Goal: Task Accomplishment & Management: Manage account settings

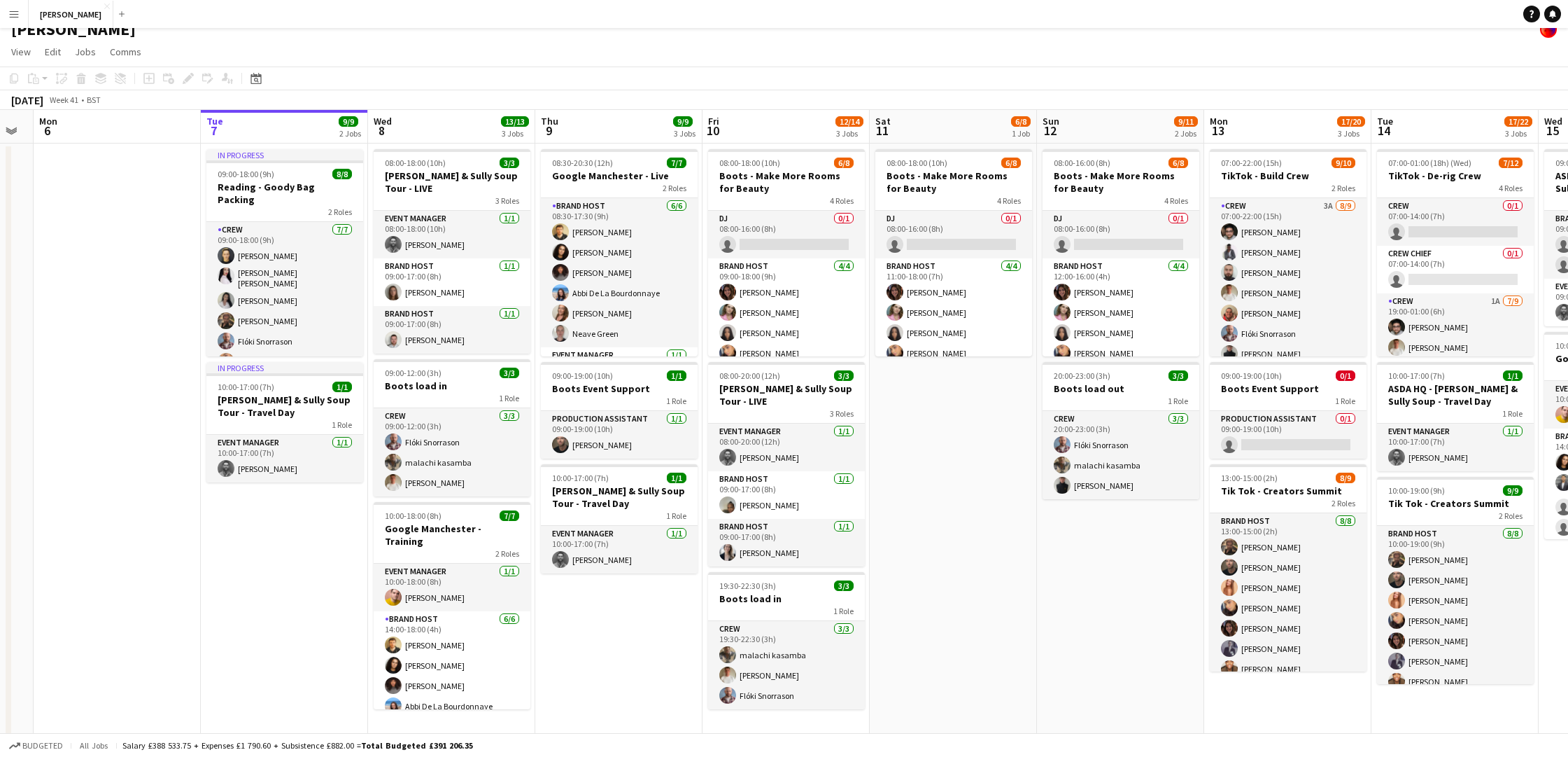
scroll to position [0, 383]
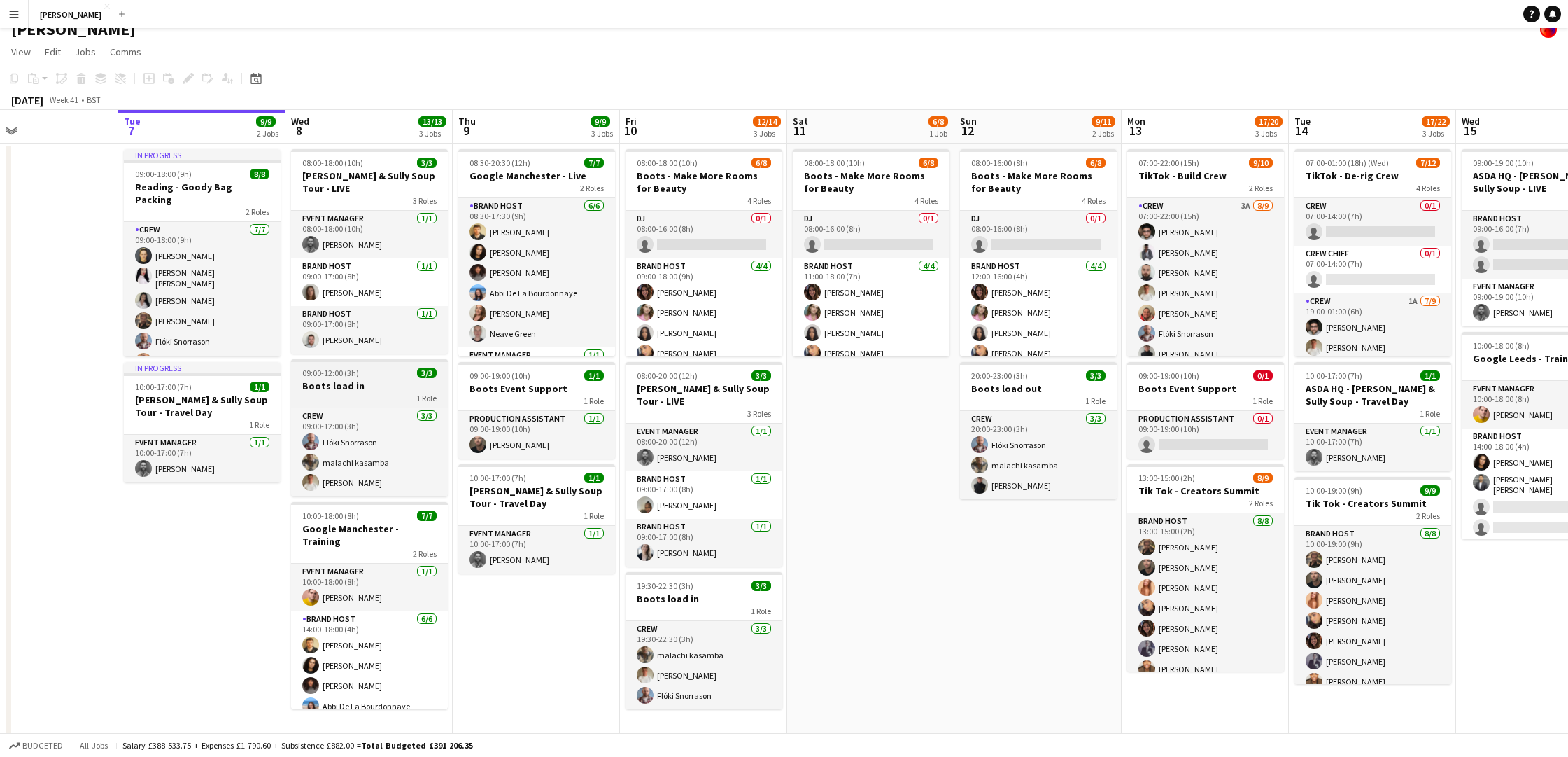
click at [386, 392] on div "1 Role" at bounding box center [369, 398] width 156 height 12
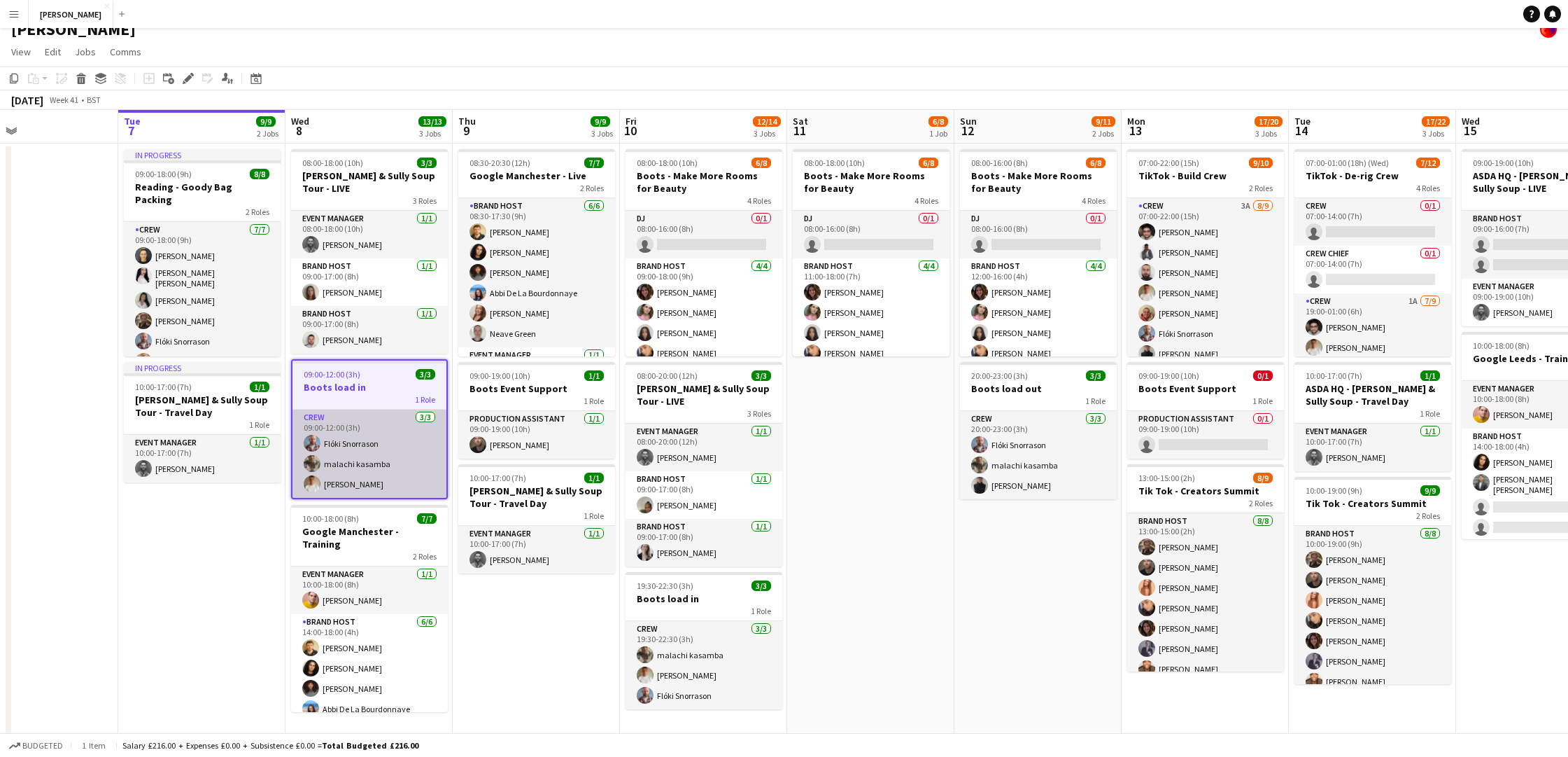
click at [381, 410] on app-card-role "Crew 3/3 09:00-12:00 (3h) Flóki Snorrason malachi kasamba Noah Fifield" at bounding box center [369, 453] width 154 height 88
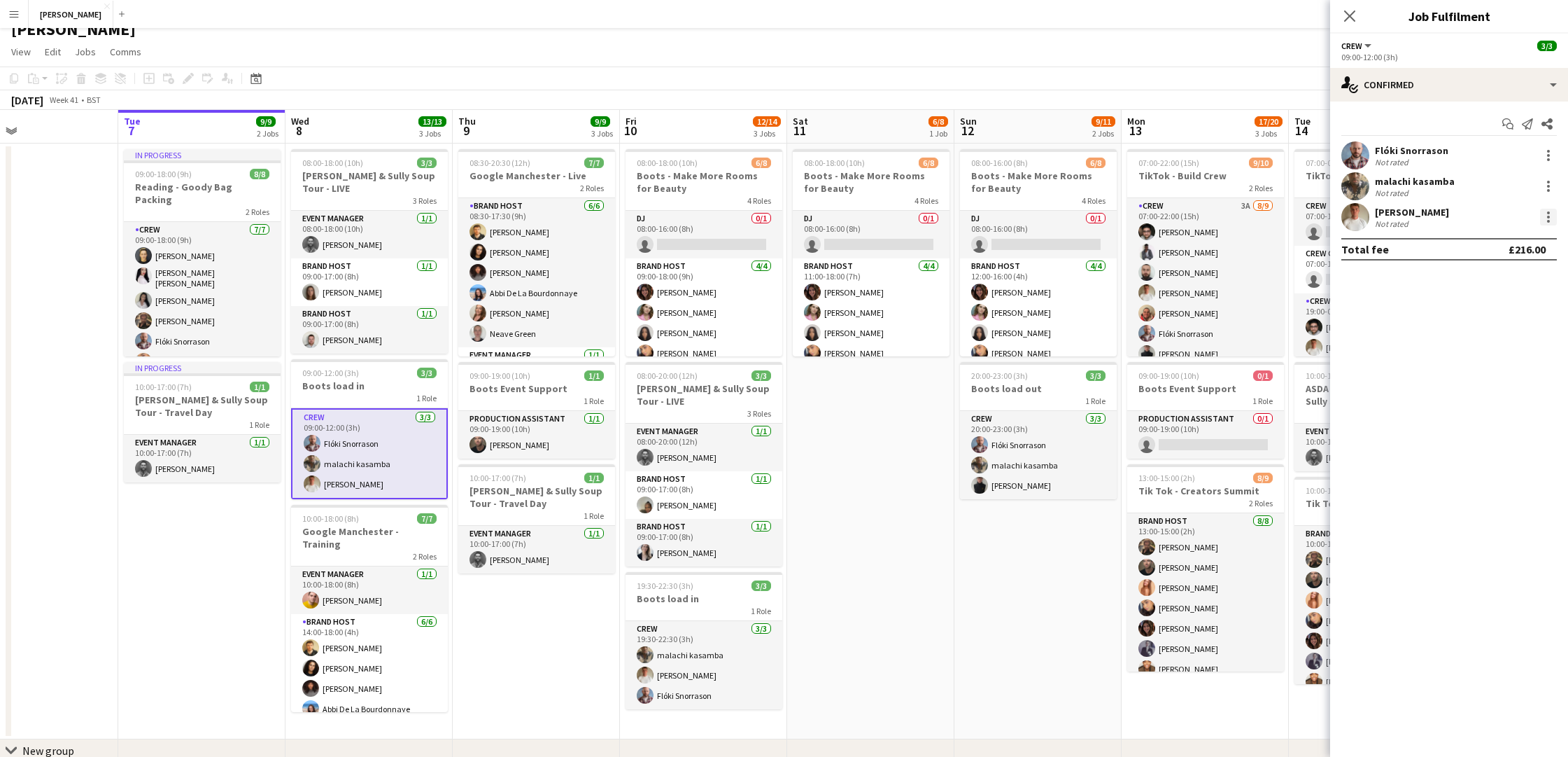
click at [1547, 214] on div at bounding box center [1548, 216] width 17 height 17
click at [1507, 239] on span "Edit fee" at bounding box center [1502, 243] width 87 height 13
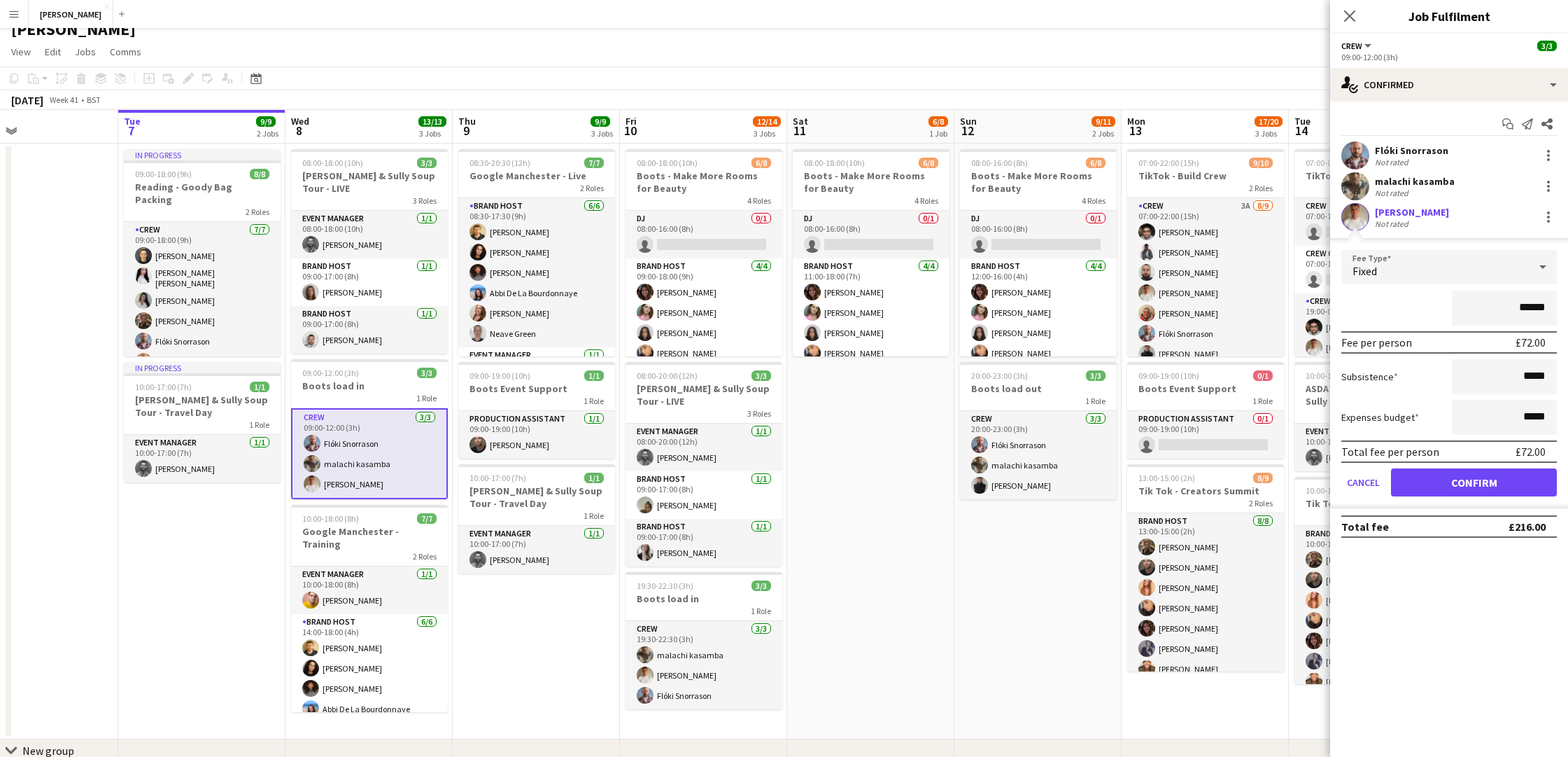
click at [206, 621] on app-date-cell "In progress 09:00-18:00 (9h) 8/8 Reading - Goody Bag Packing 2 Roles Crew 7/7 0…" at bounding box center [201, 442] width 167 height 596
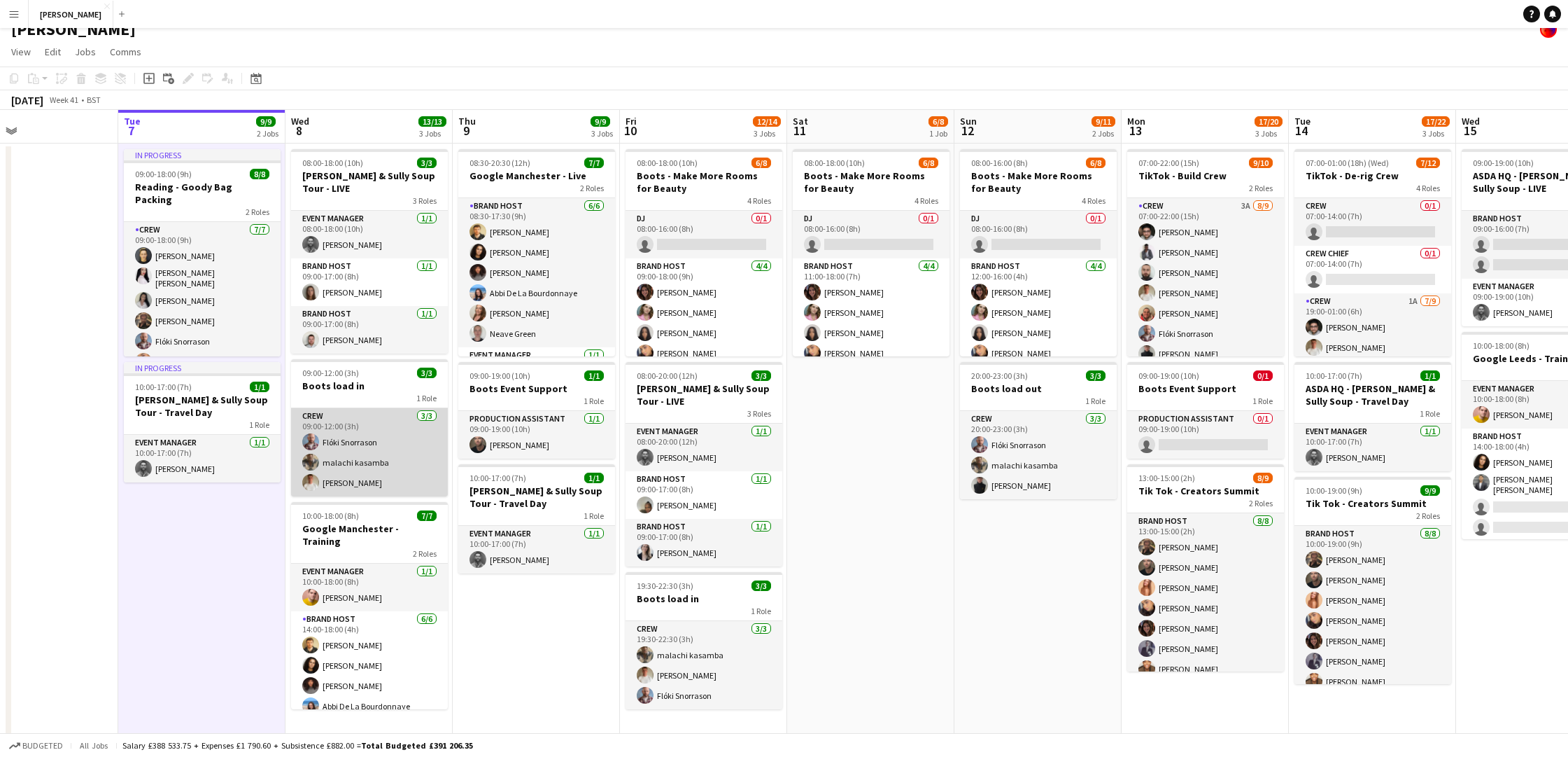
click at [360, 421] on app-card-role "Crew 3/3 09:00-12:00 (3h) Flóki Snorrason malachi kasamba Noah Fifield" at bounding box center [369, 452] width 156 height 88
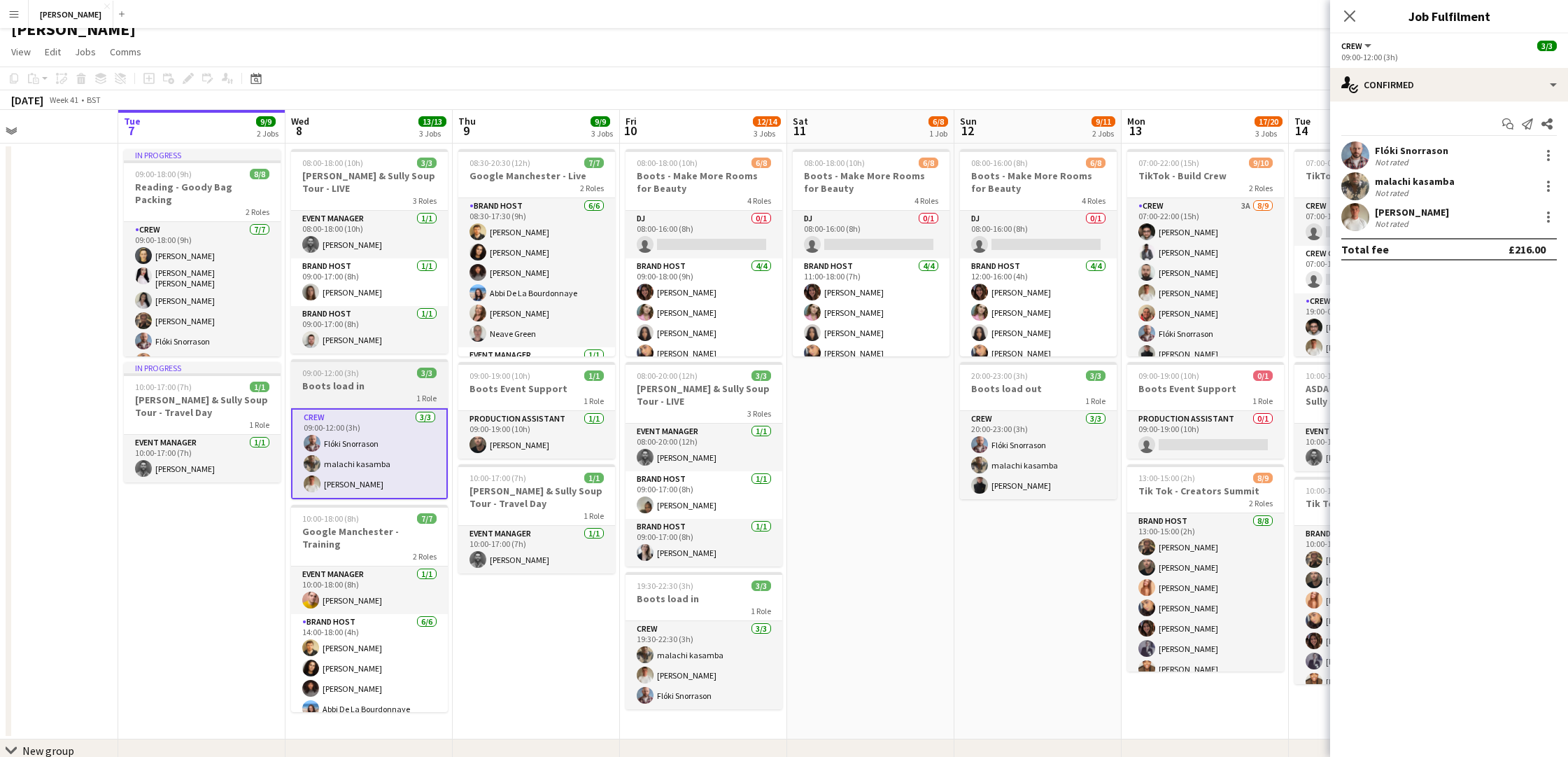
click at [370, 367] on div "09:00-12:00 (3h) 3/3" at bounding box center [369, 373] width 156 height 11
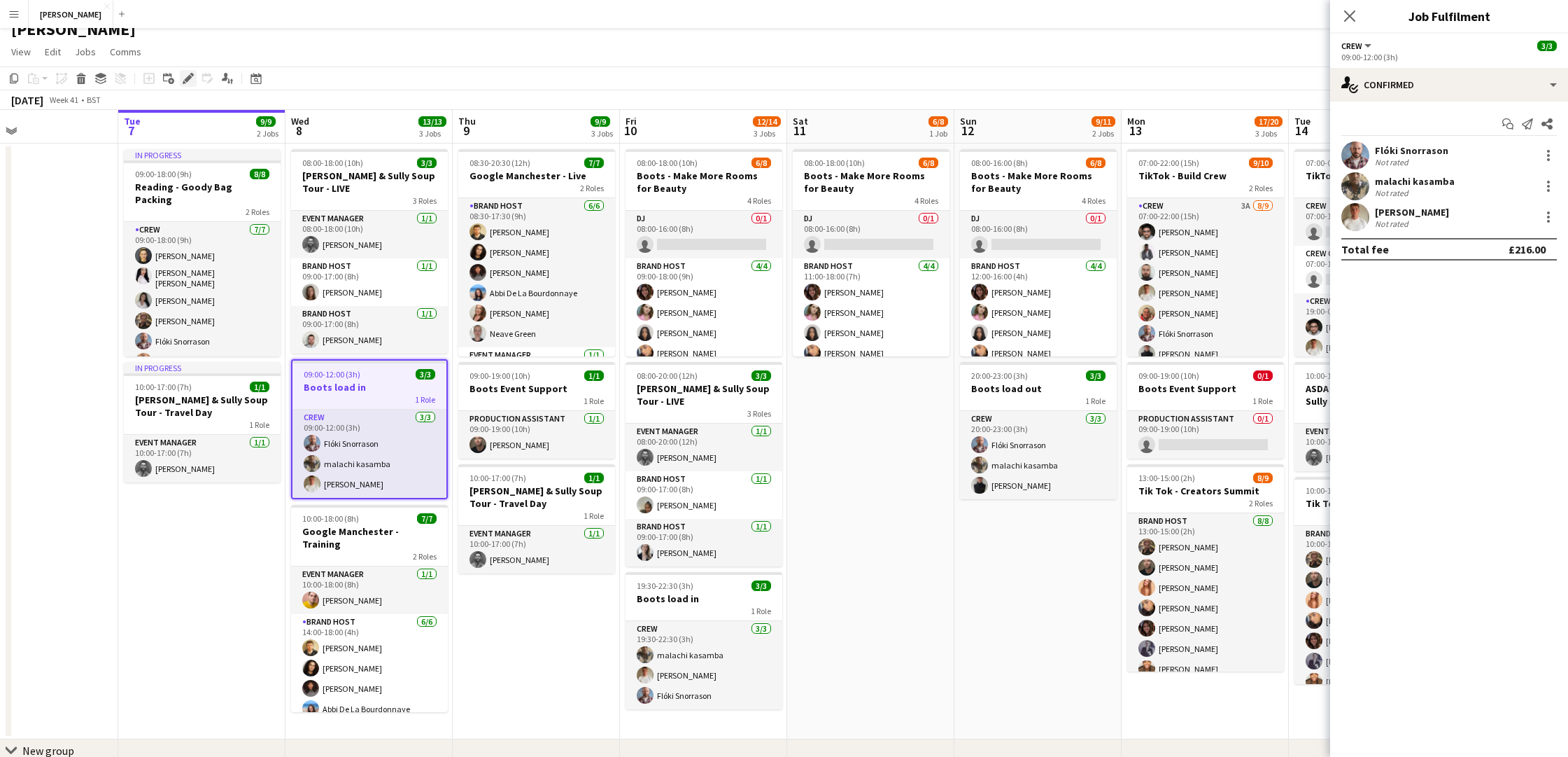
click at [189, 81] on icon "Edit" at bounding box center [188, 78] width 12 height 12
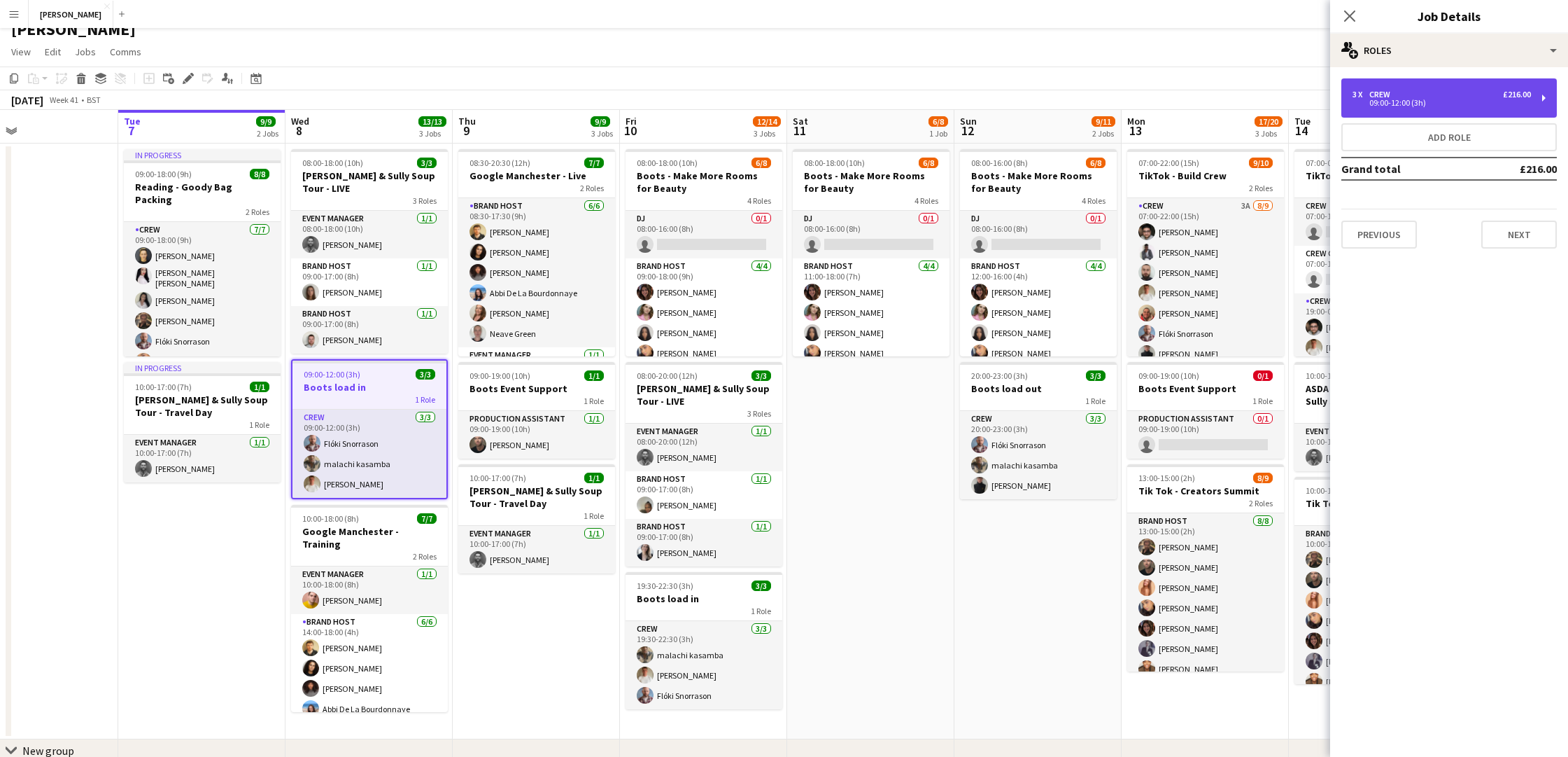
click at [1538, 105] on div "3 x Crew £216.00 09:00-12:00 (3h)" at bounding box center [1448, 98] width 215 height 39
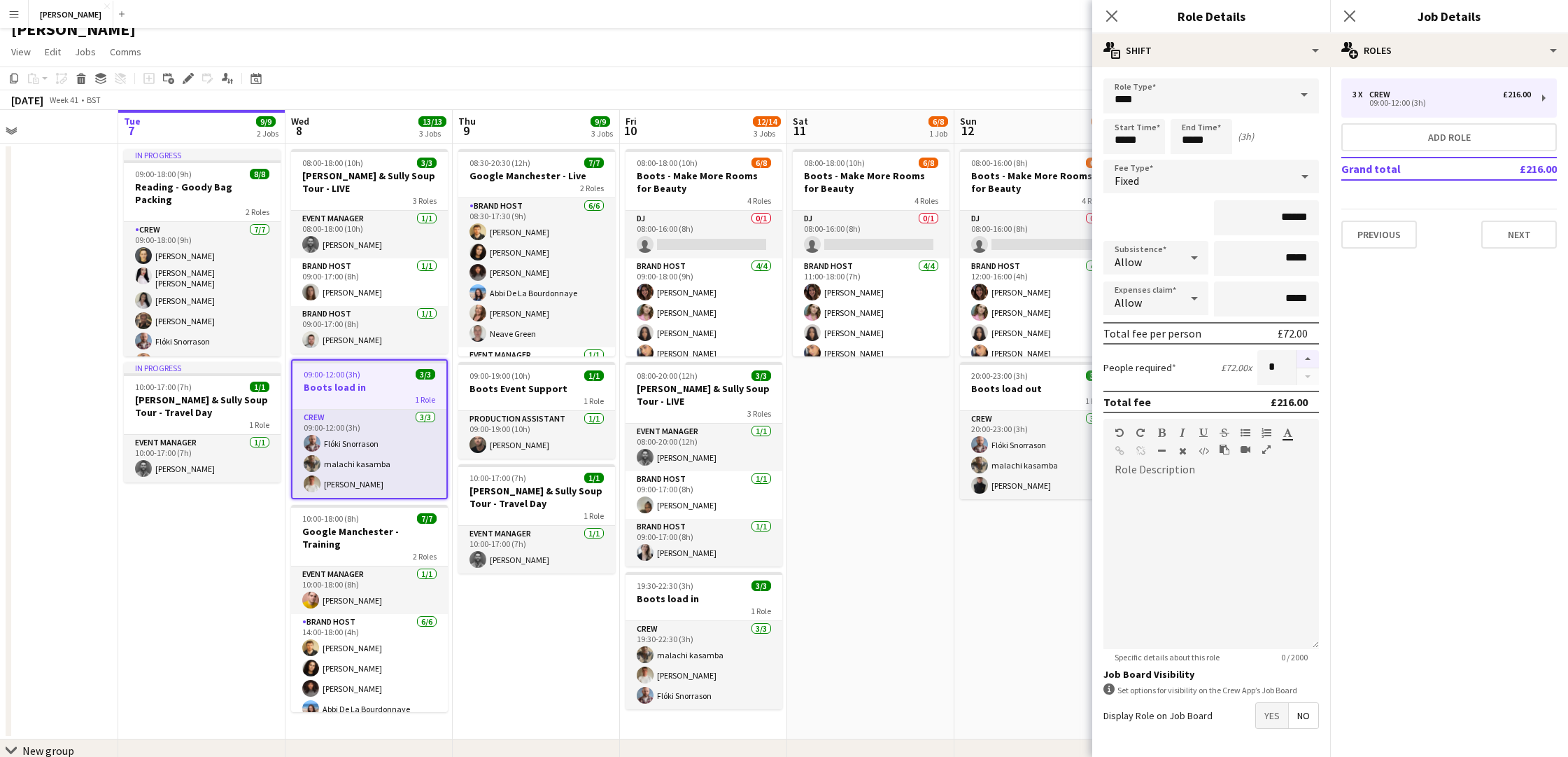
click at [1306, 358] on button "button" at bounding box center [1307, 359] width 22 height 18
type input "*"
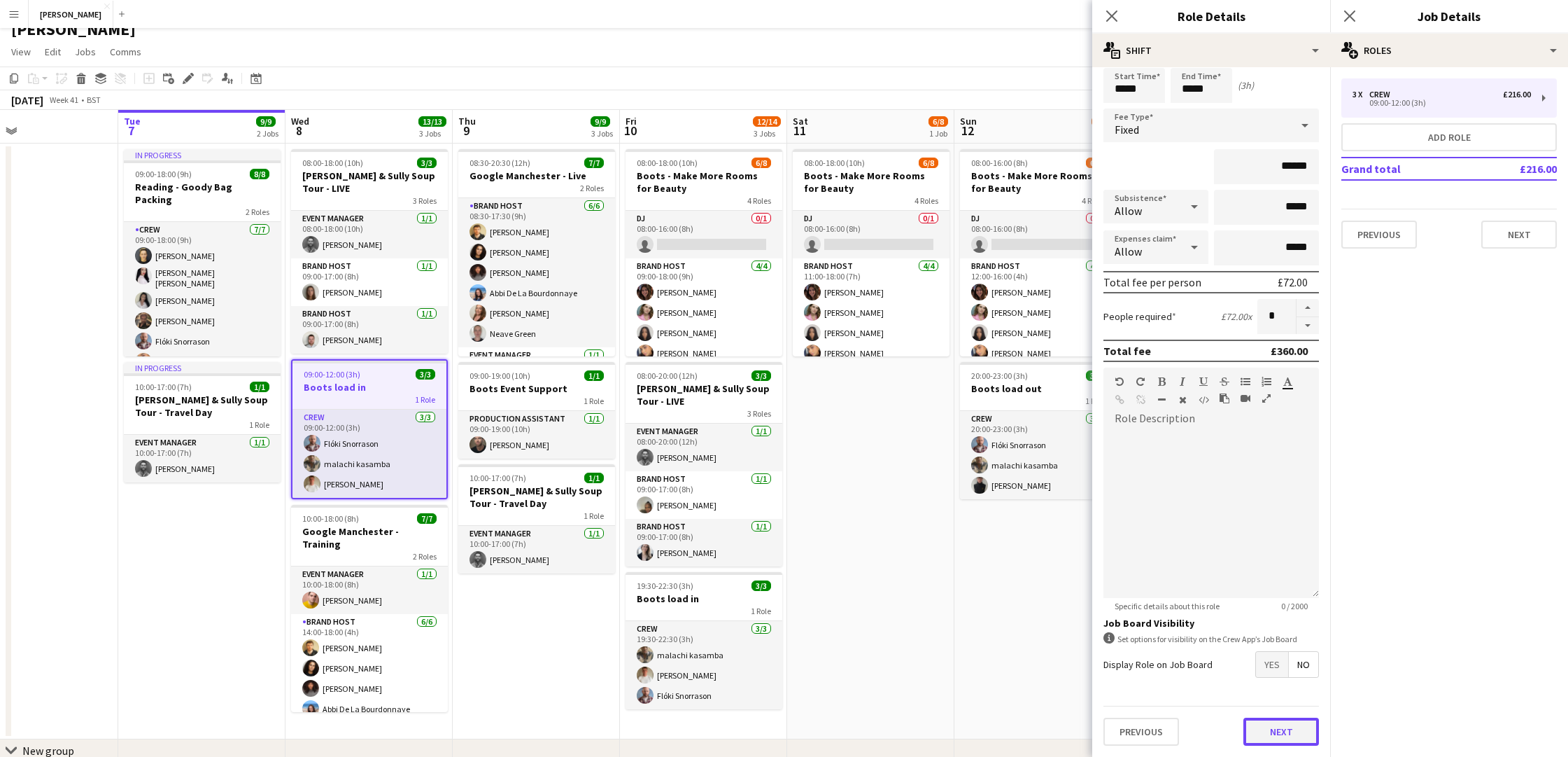
click at [1271, 725] on button "Next" at bounding box center [1281, 731] width 76 height 28
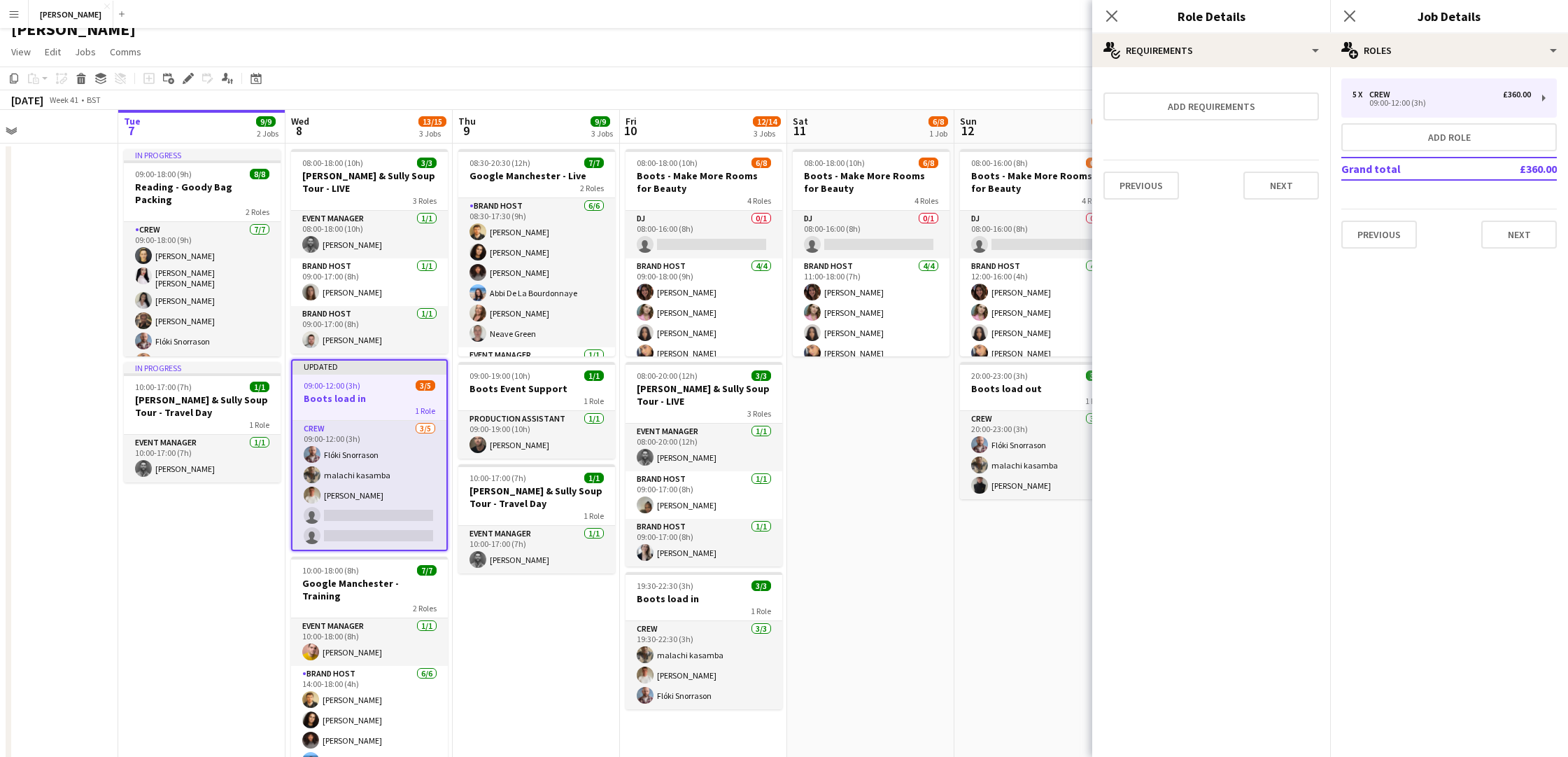
scroll to position [0, 0]
click at [1287, 186] on button "Next" at bounding box center [1281, 185] width 76 height 28
click at [1293, 187] on button "Finish" at bounding box center [1293, 200] width 53 height 28
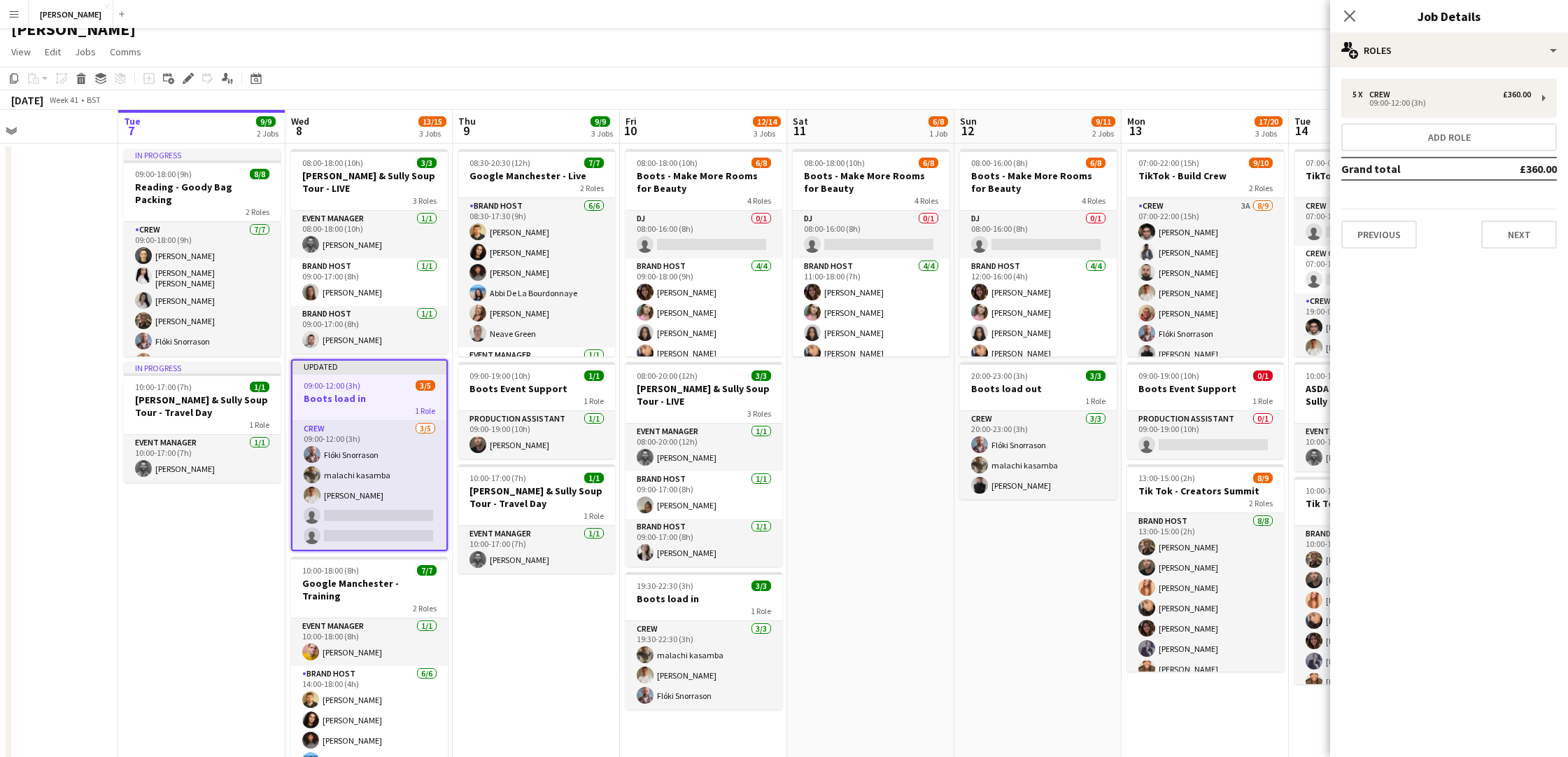
click at [1002, 612] on app-date-cell "08:00-16:00 (8h) 6/8 Boots - Make More Rooms for Beauty 4 Roles DJ 0/1 08:00-16…" at bounding box center [1037, 467] width 167 height 647
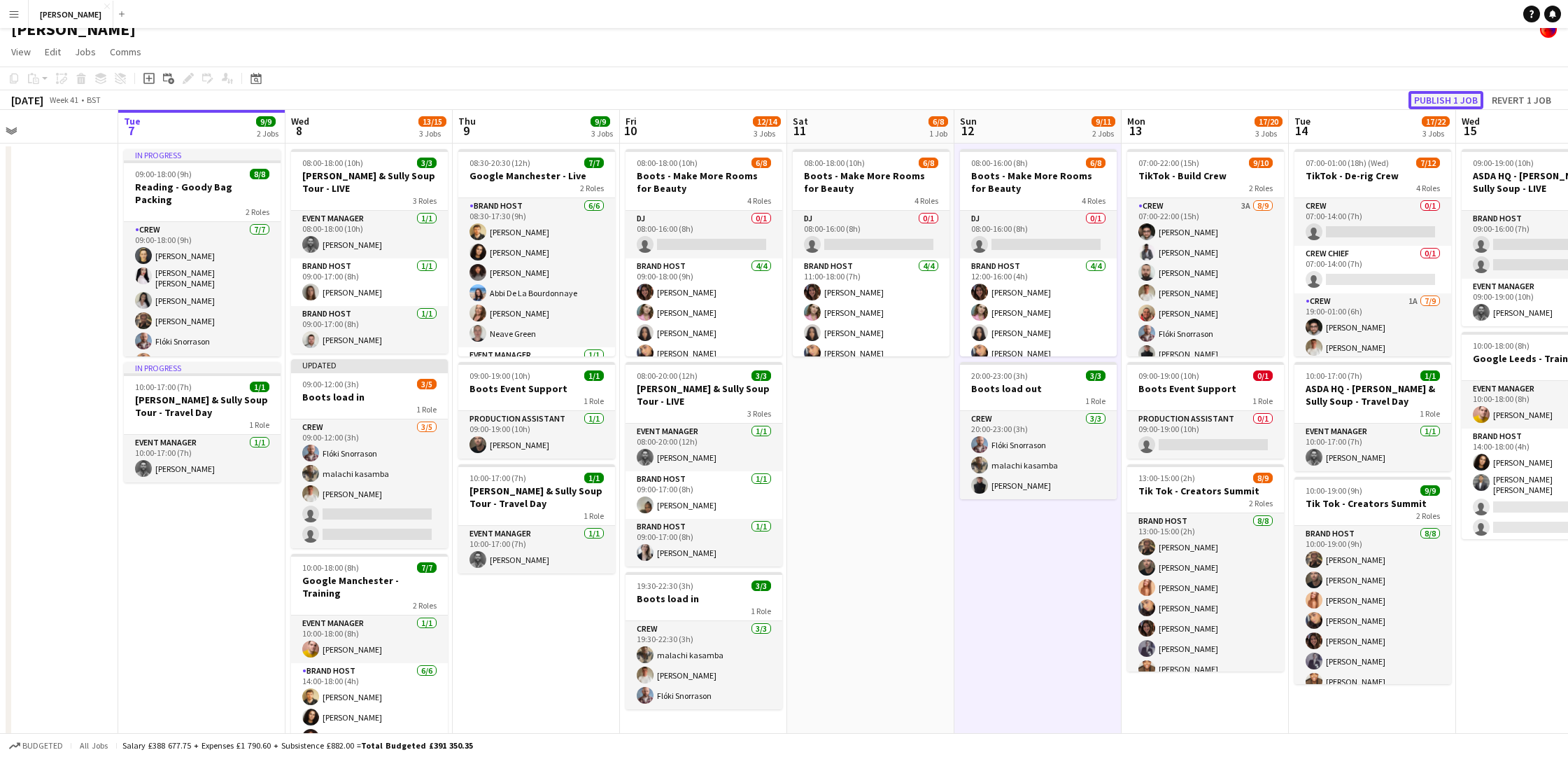
click at [1445, 102] on button "Publish 1 job" at bounding box center [1446, 100] width 75 height 18
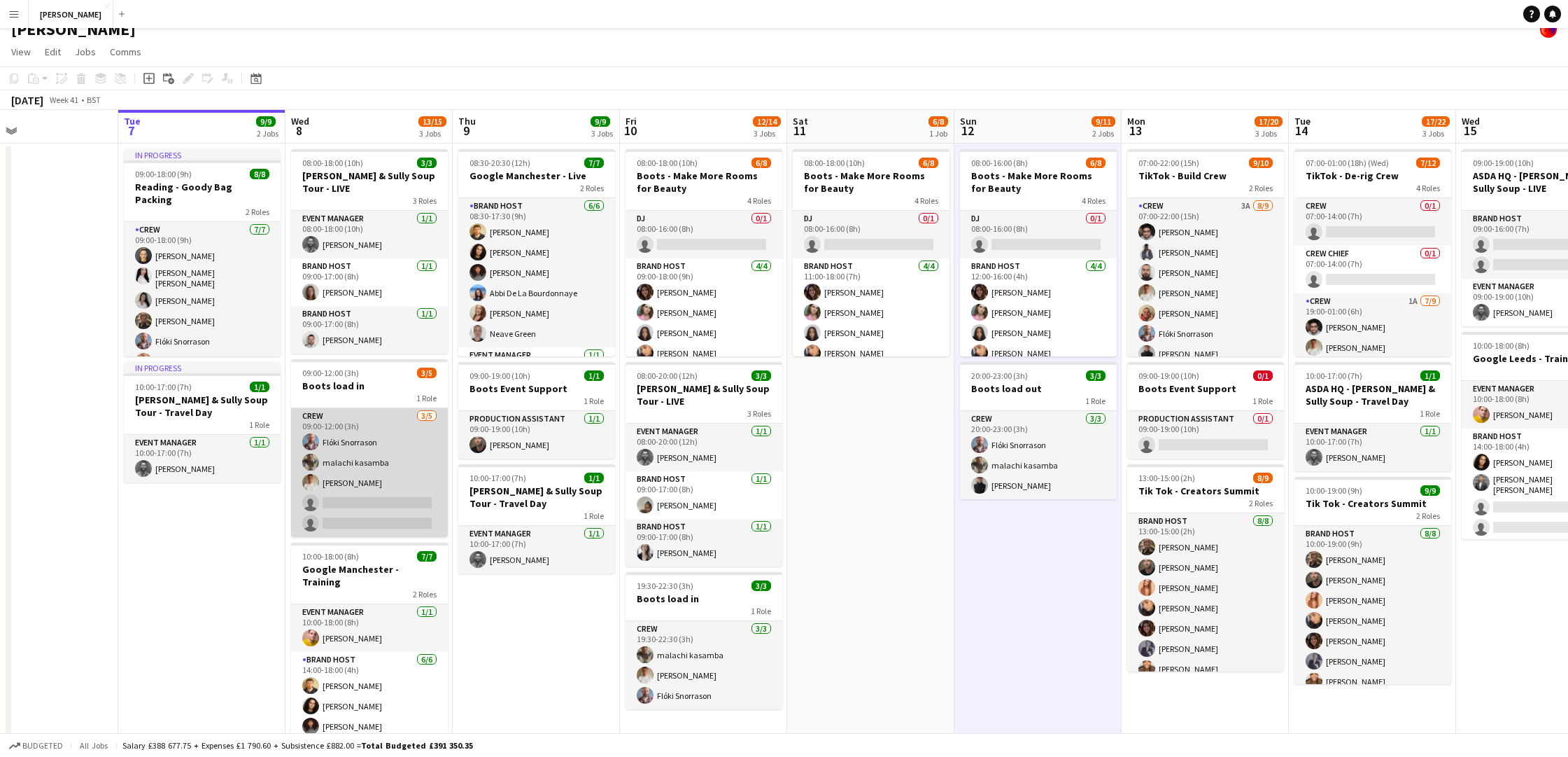
click at [381, 488] on app-card-role "Crew 3/5 09:00-12:00 (3h) Flóki Snorrason malachi kasamba Noah Fifield single-n…" at bounding box center [369, 473] width 156 height 129
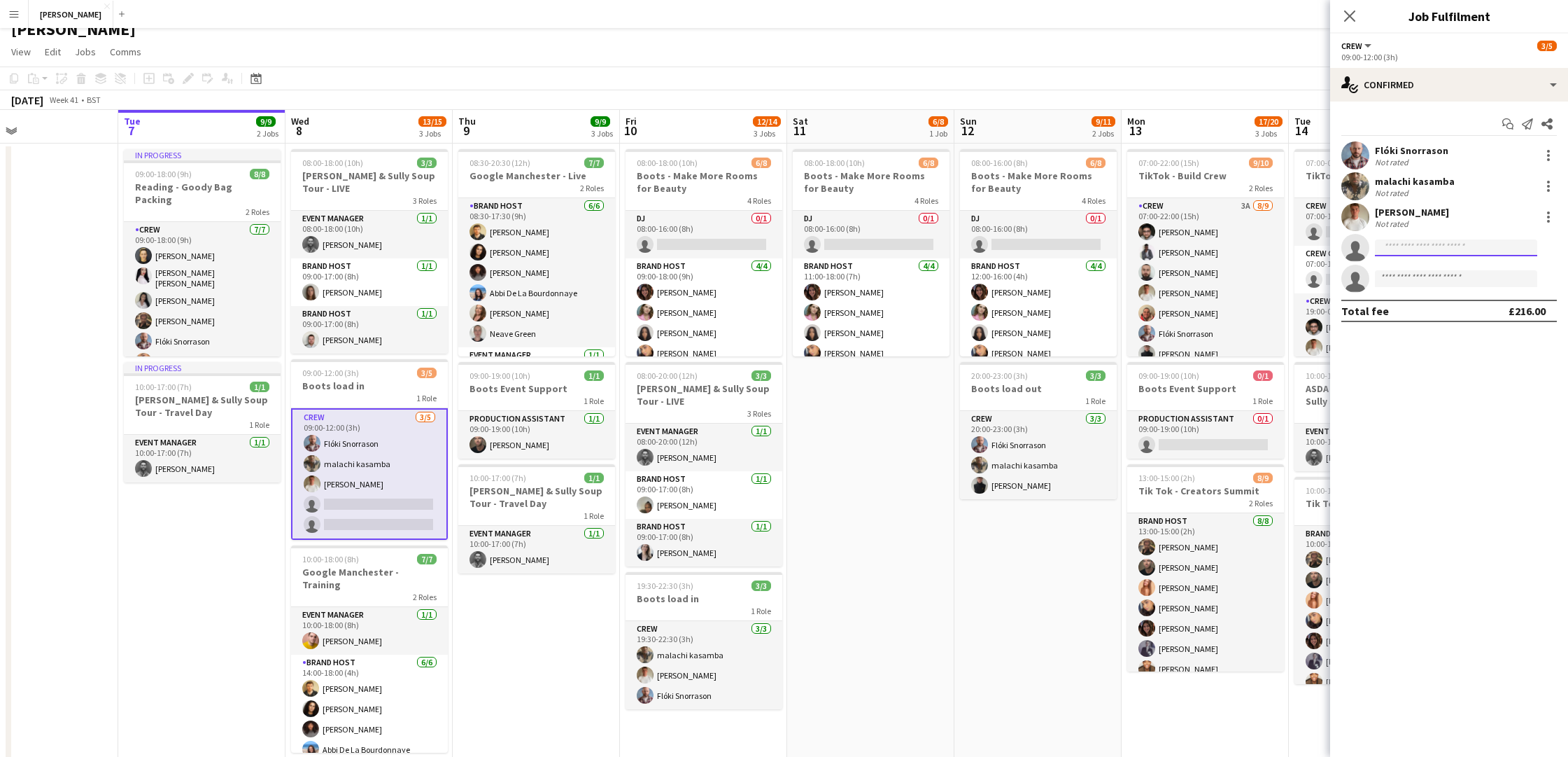
click at [1440, 252] on input at bounding box center [1456, 248] width 163 height 17
type input "***"
click at [1438, 280] on span "uk.pablo.duarte@gmail.com" at bounding box center [1456, 279] width 140 height 12
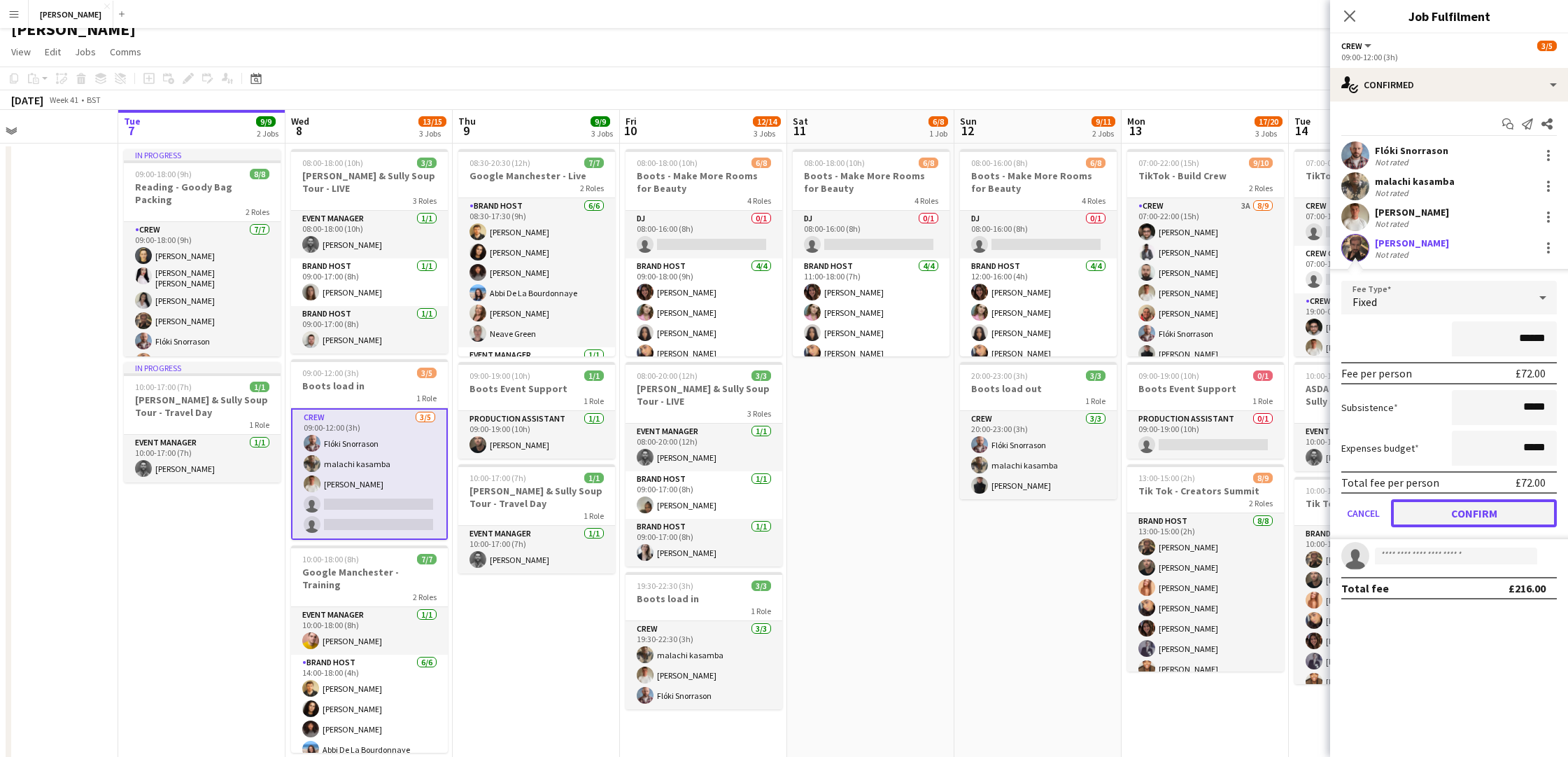
click at [1439, 511] on button "Confirm" at bounding box center [1474, 512] width 166 height 28
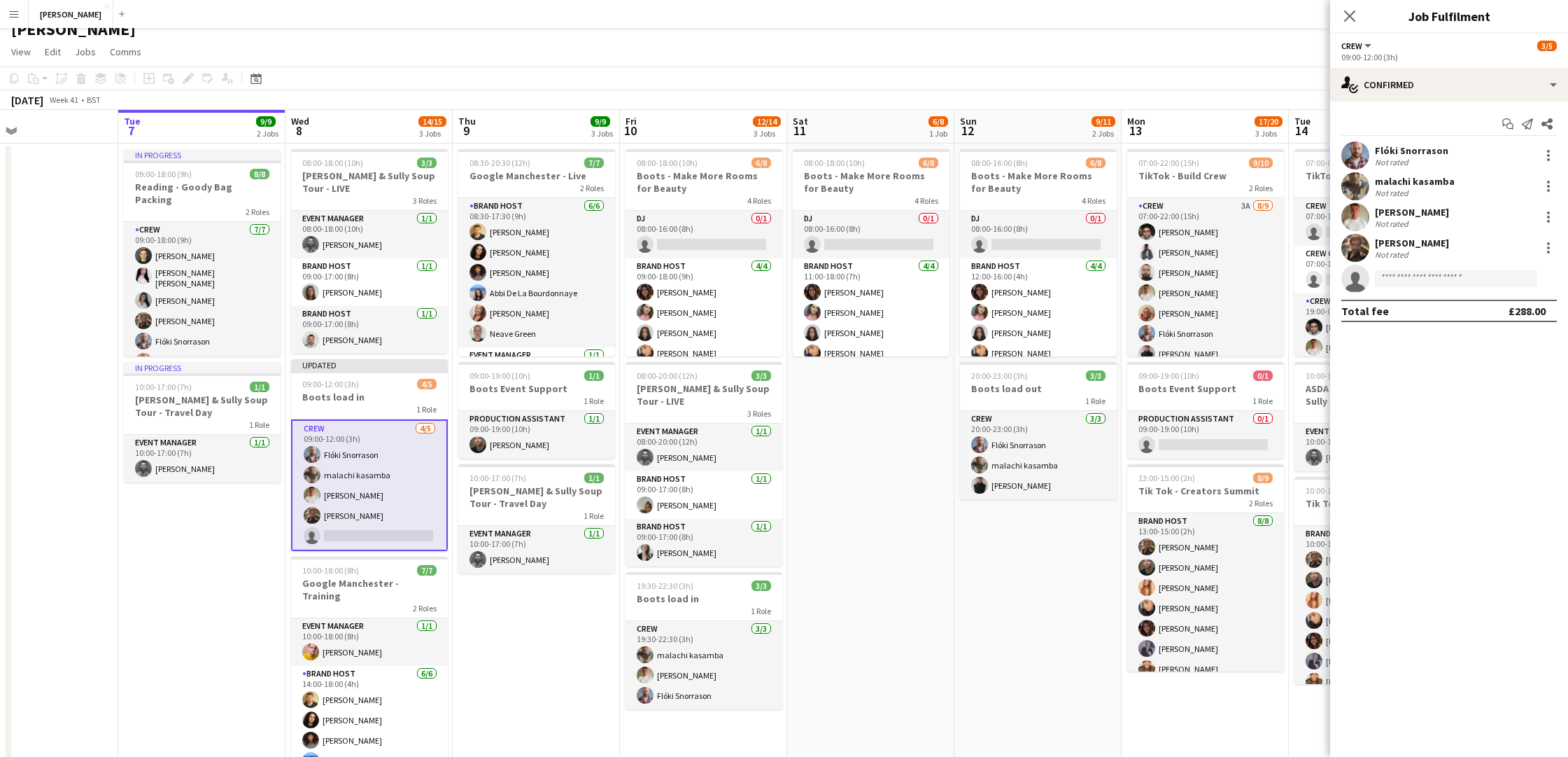
click at [1012, 581] on app-date-cell "08:00-16:00 (8h) 6/8 Boots - Make More Rooms for Beauty 4 Roles DJ 0/1 08:00-16…" at bounding box center [1037, 467] width 167 height 647
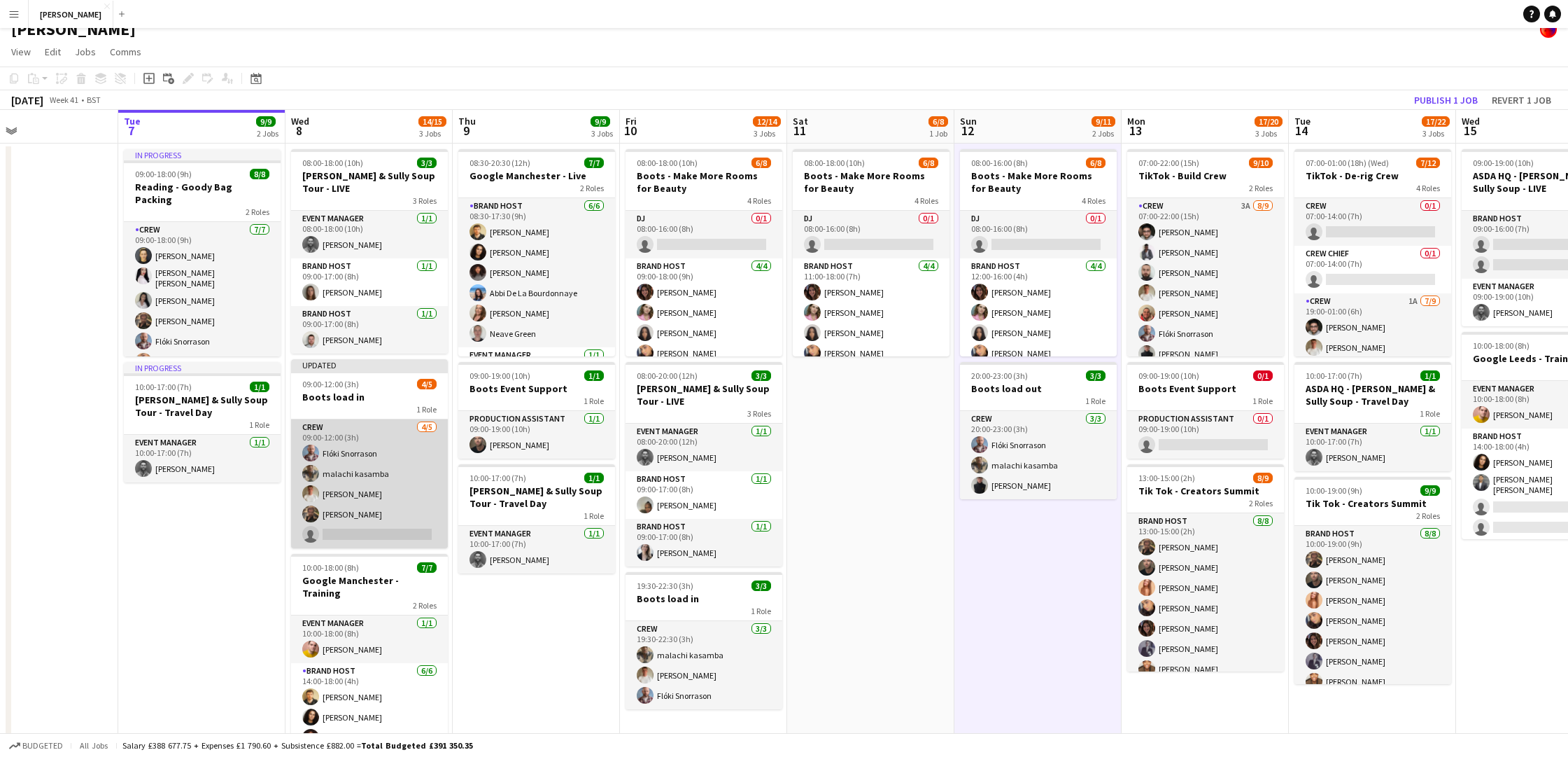
click at [370, 519] on app-card-role "Crew 4/5 09:00-12:00 (3h) Flóki Snorrason malachi kasamba Noah Fifield Pablo Du…" at bounding box center [369, 484] width 156 height 129
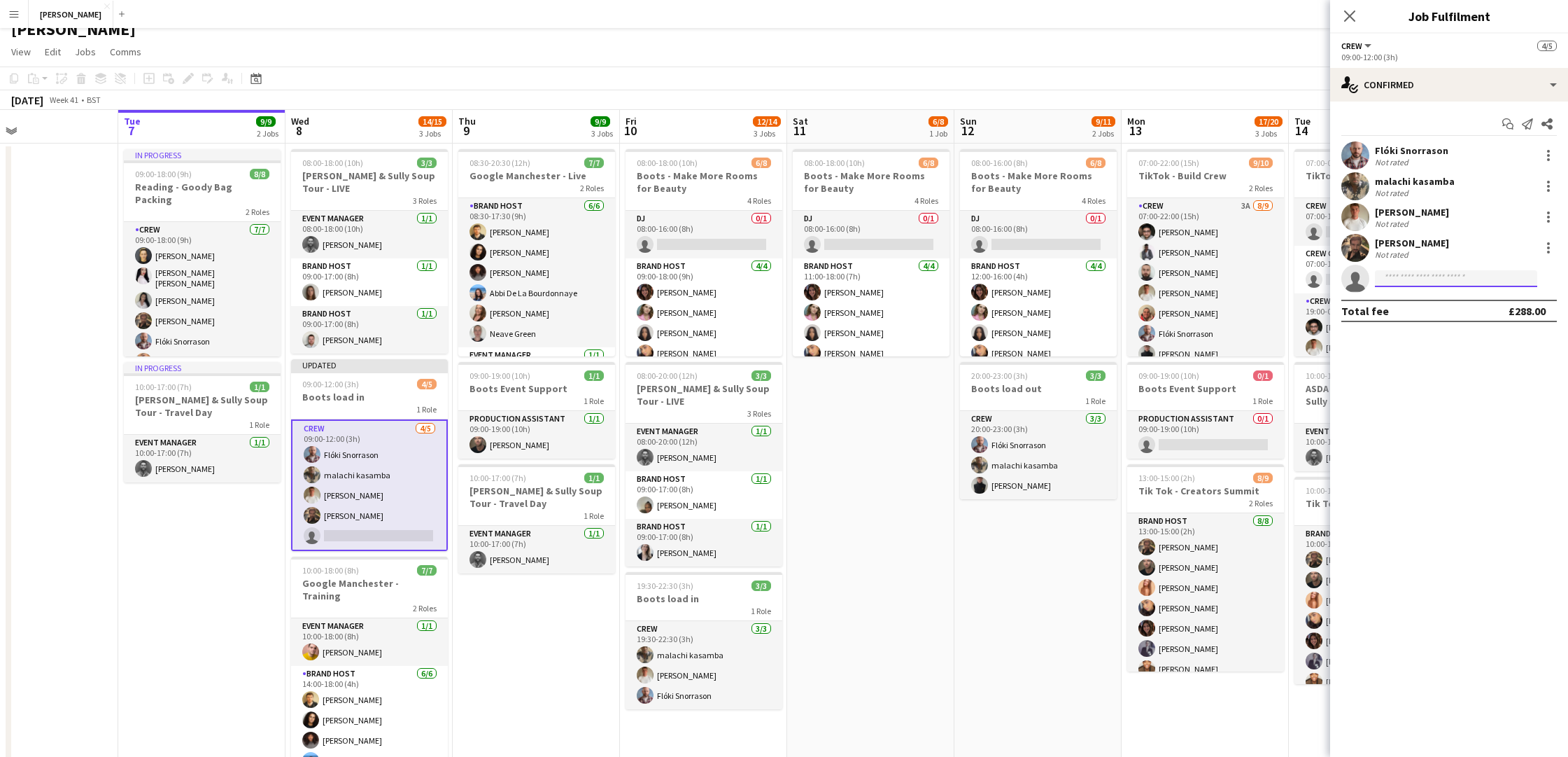
click at [1399, 280] on input at bounding box center [1456, 278] width 163 height 17
type input "****"
click at [1396, 304] on span "[PERSON_NAME]" at bounding box center [1427, 298] width 80 height 12
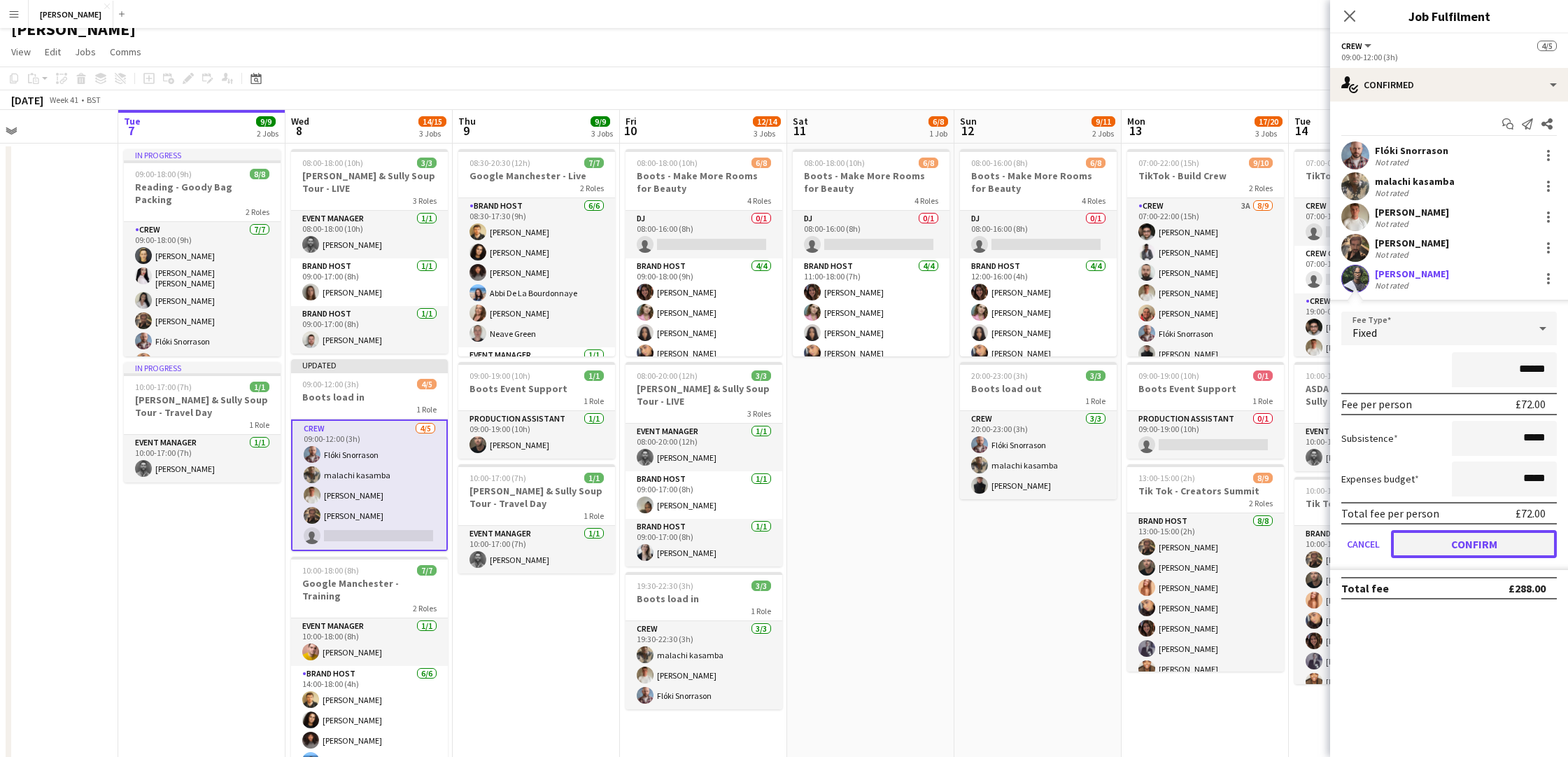
click at [1479, 545] on button "Confirm" at bounding box center [1474, 543] width 166 height 28
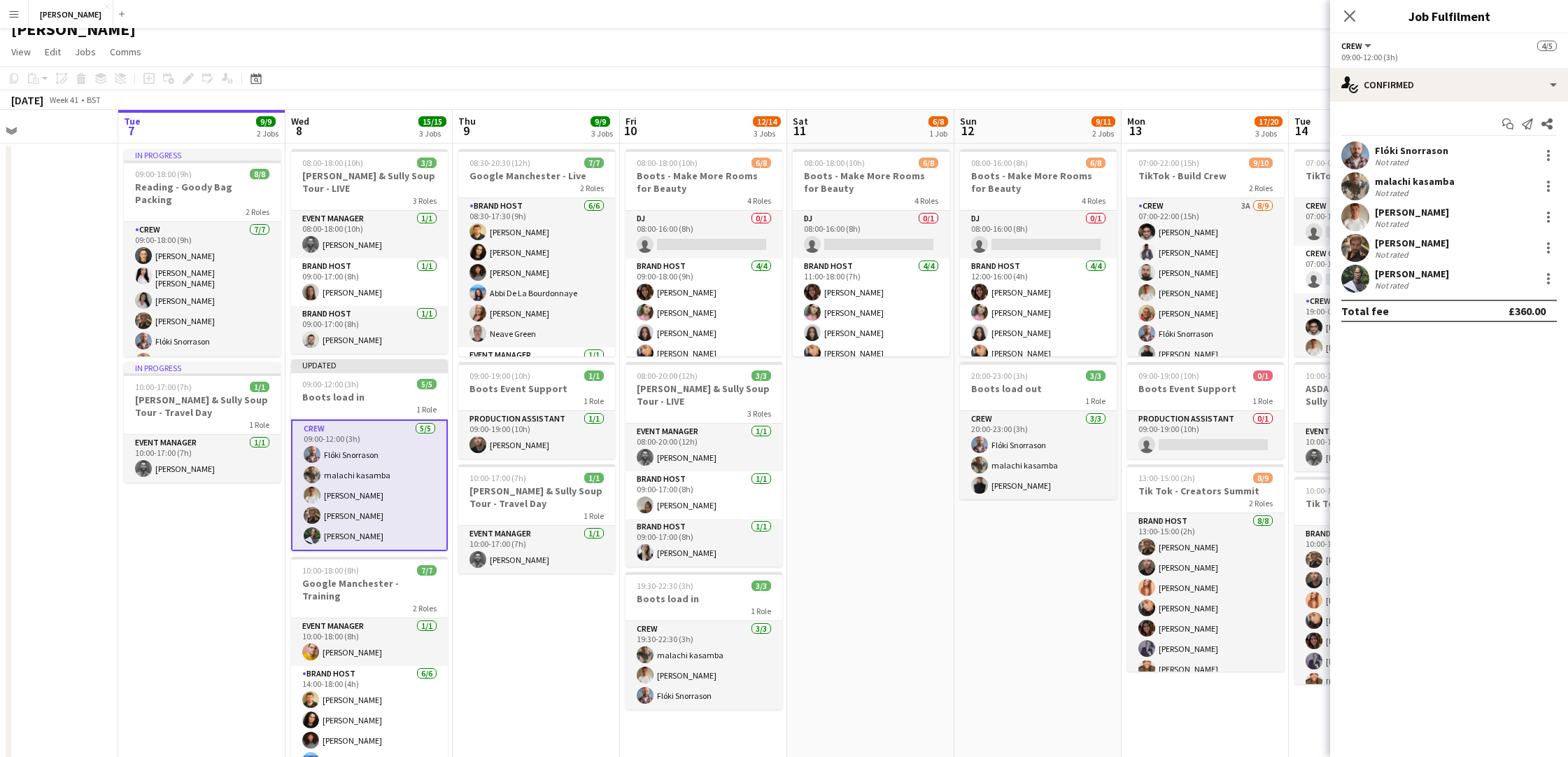
click at [985, 580] on app-date-cell "08:00-16:00 (8h) 6/8 Boots - Make More Rooms for Beauty 4 Roles DJ 0/1 08:00-16…" at bounding box center [1037, 467] width 167 height 647
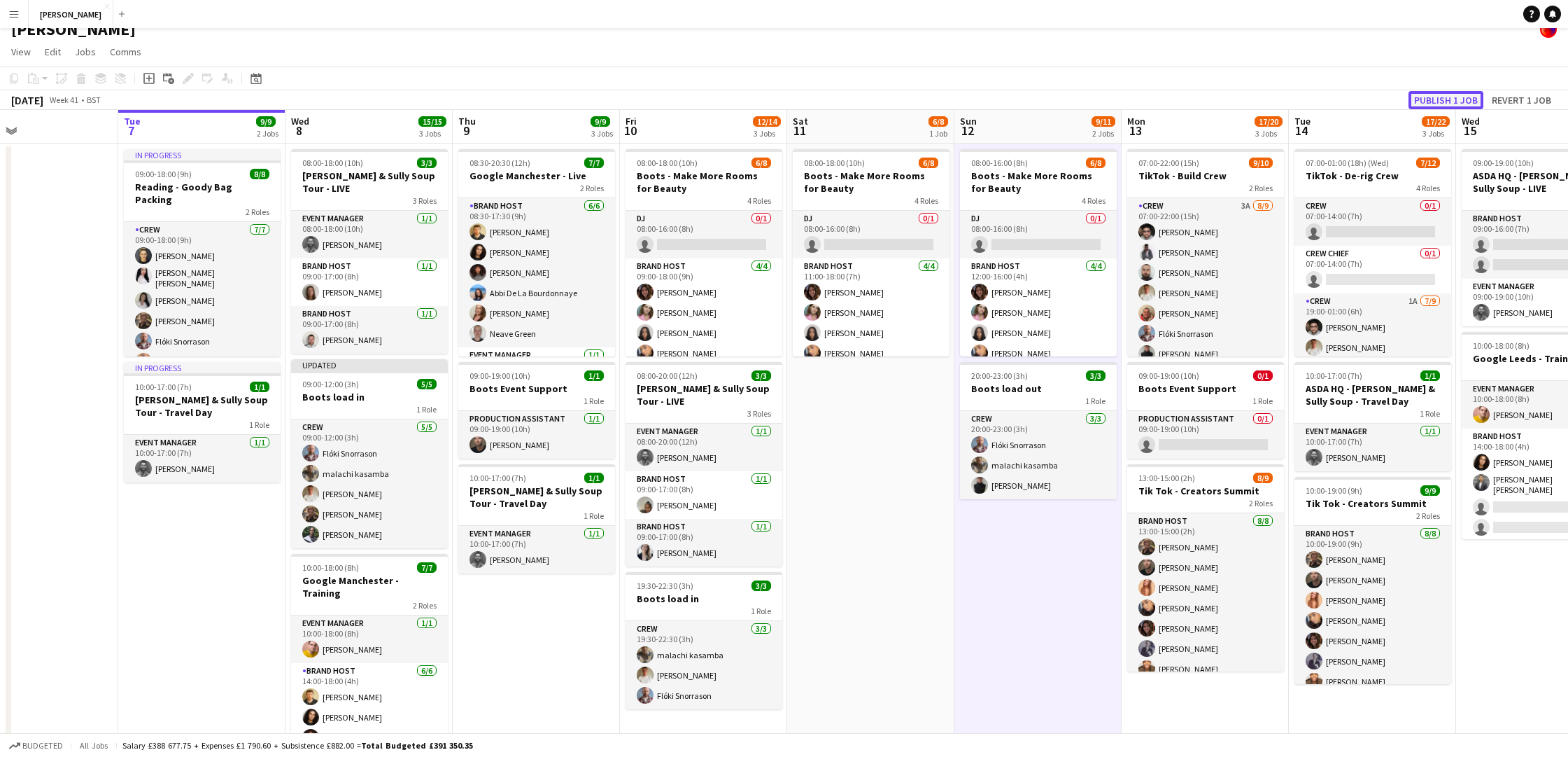
click at [1441, 99] on button "Publish 1 job" at bounding box center [1446, 100] width 75 height 18
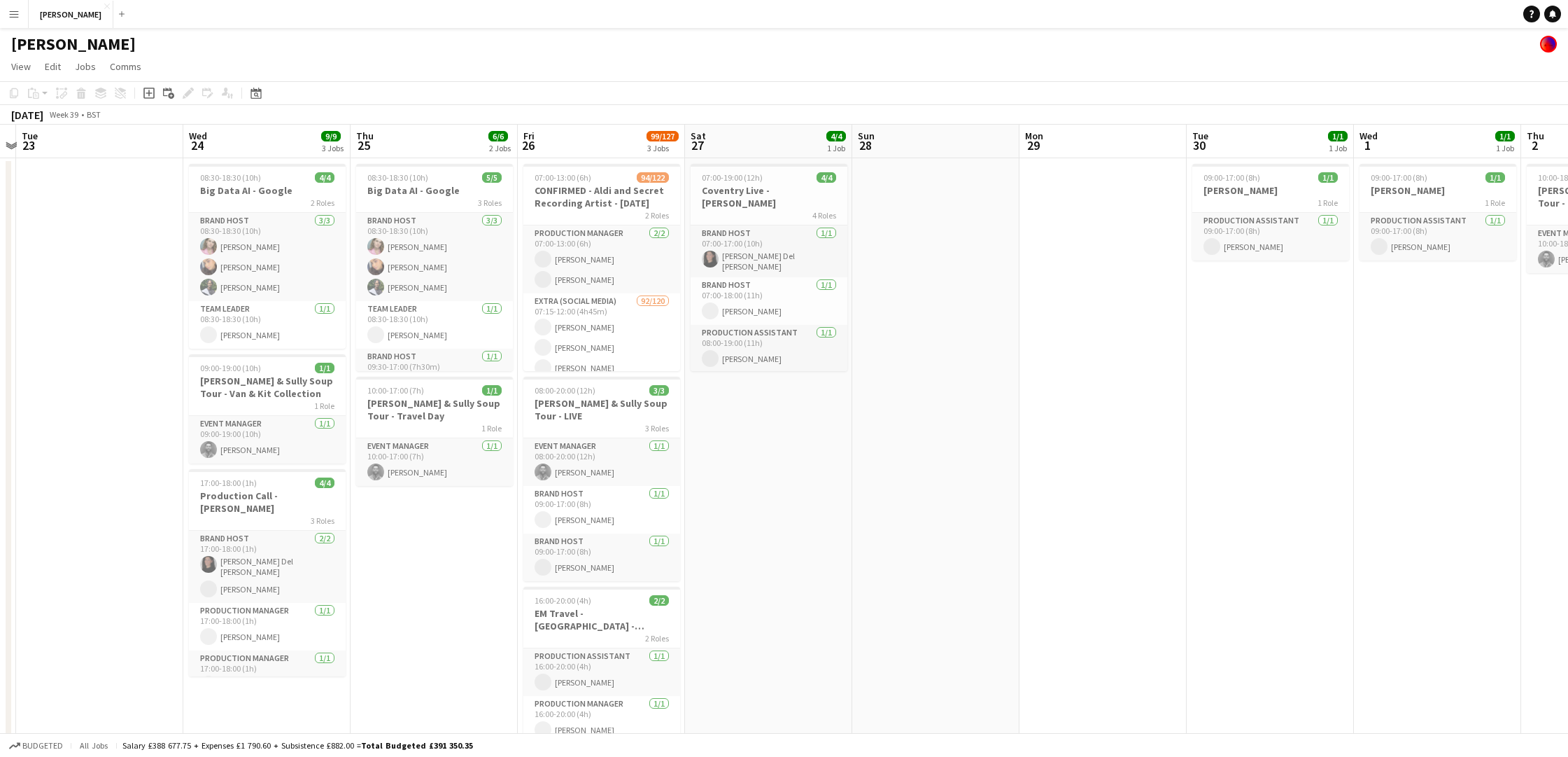
scroll to position [0, 314]
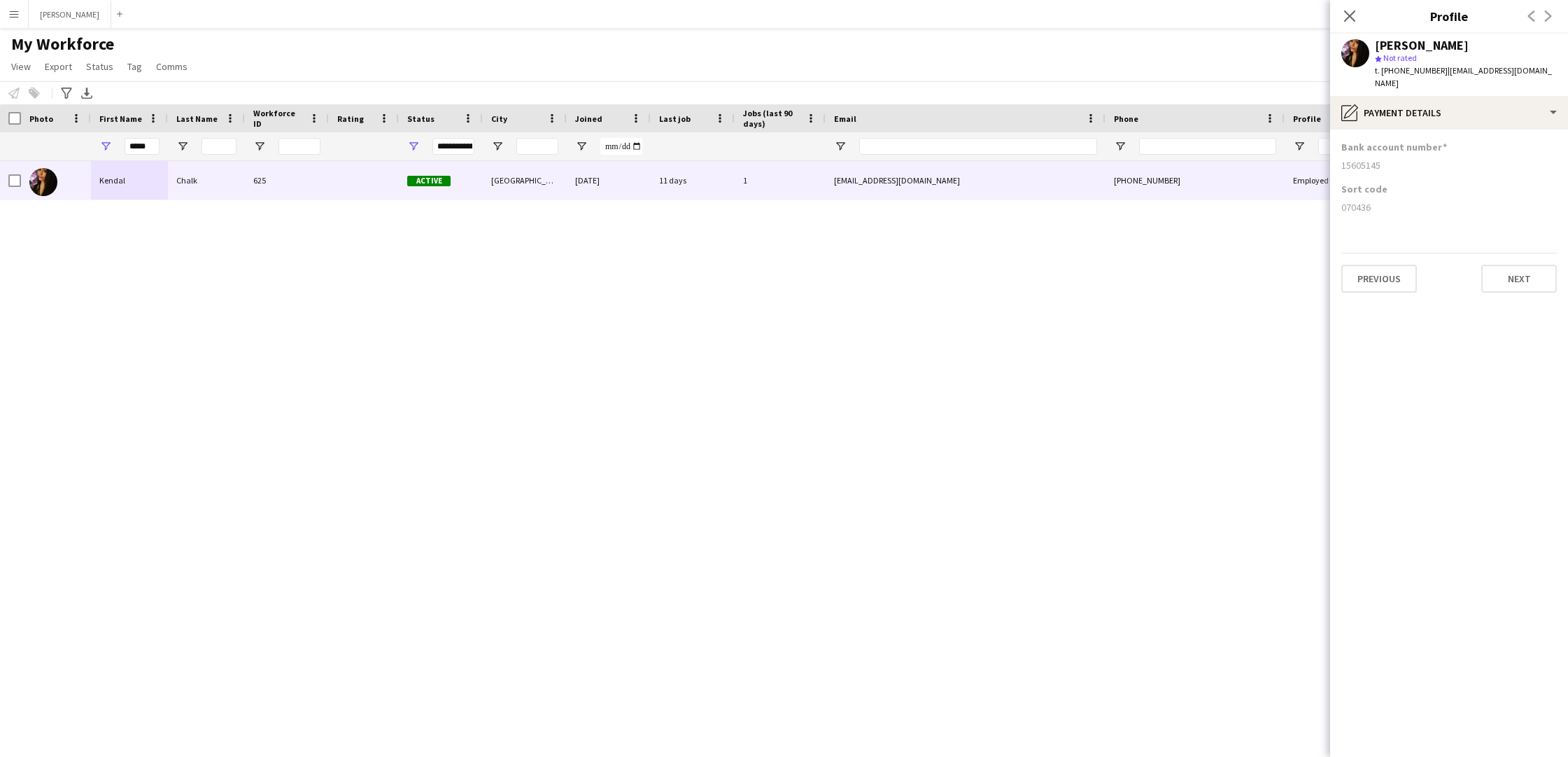
click at [11, 13] on app-icon "Menu" at bounding box center [13, 13] width 12 height 12
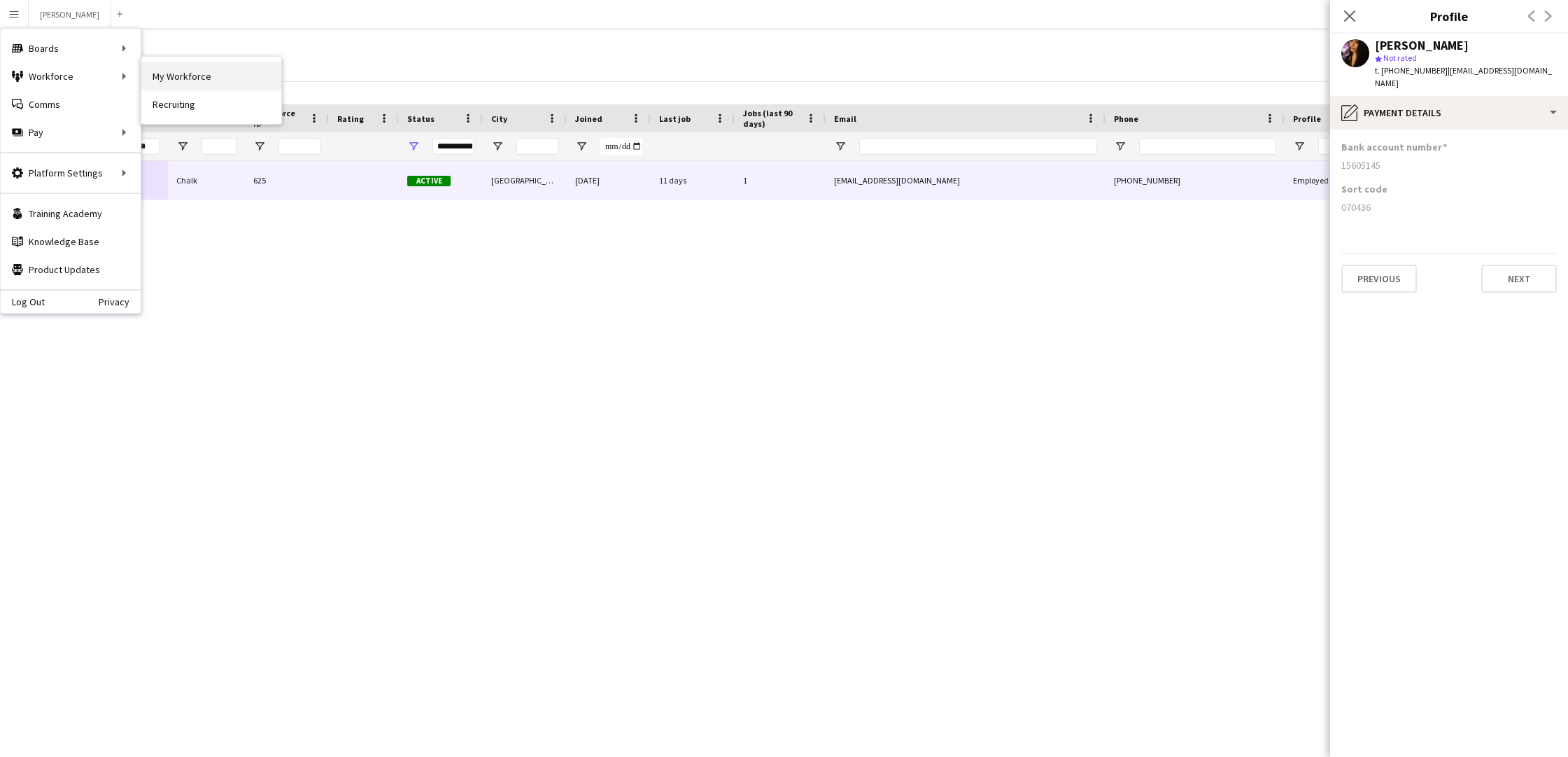
click at [175, 75] on link "My Workforce" at bounding box center [211, 76] width 140 height 28
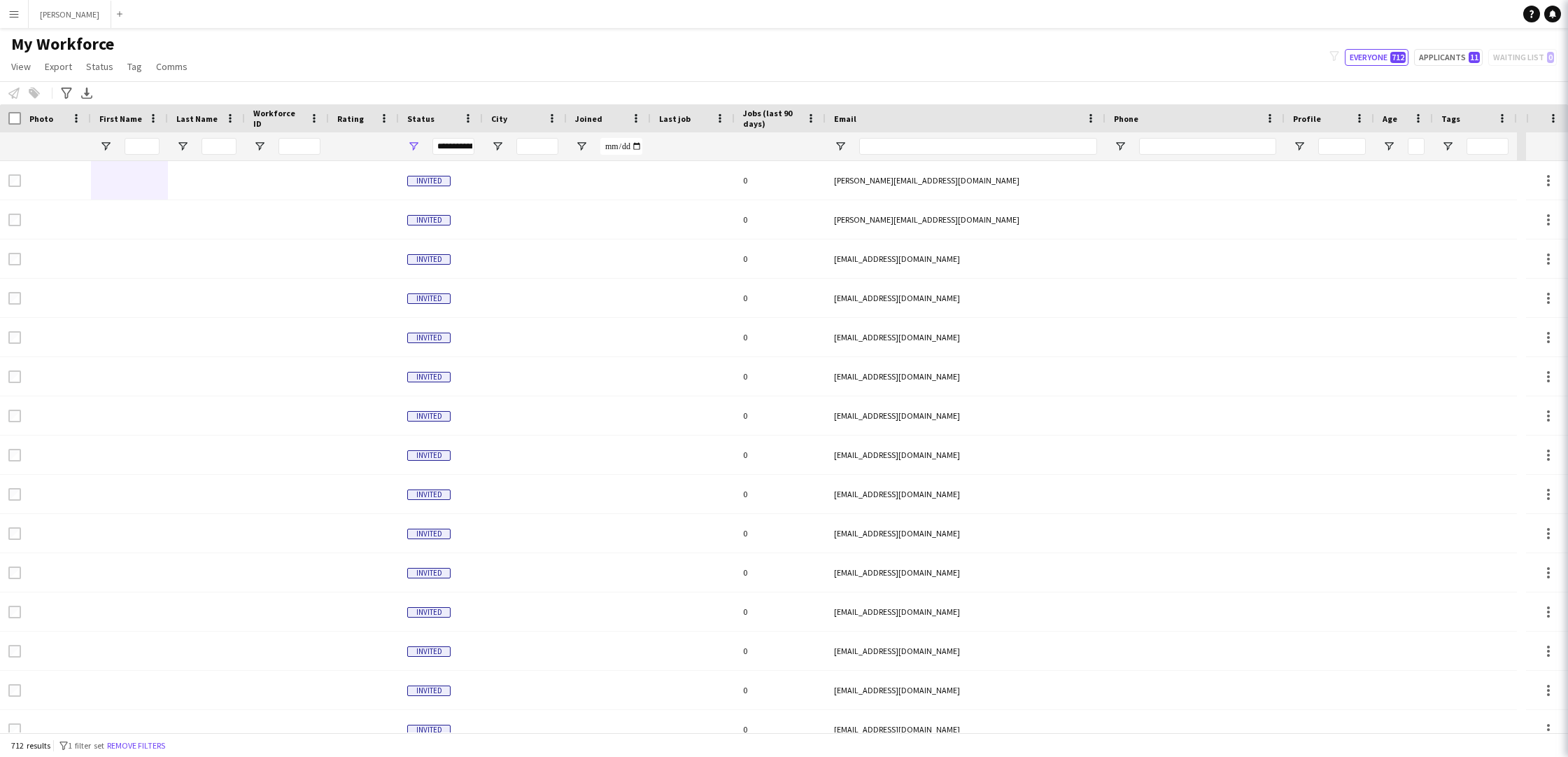
type input "*****"
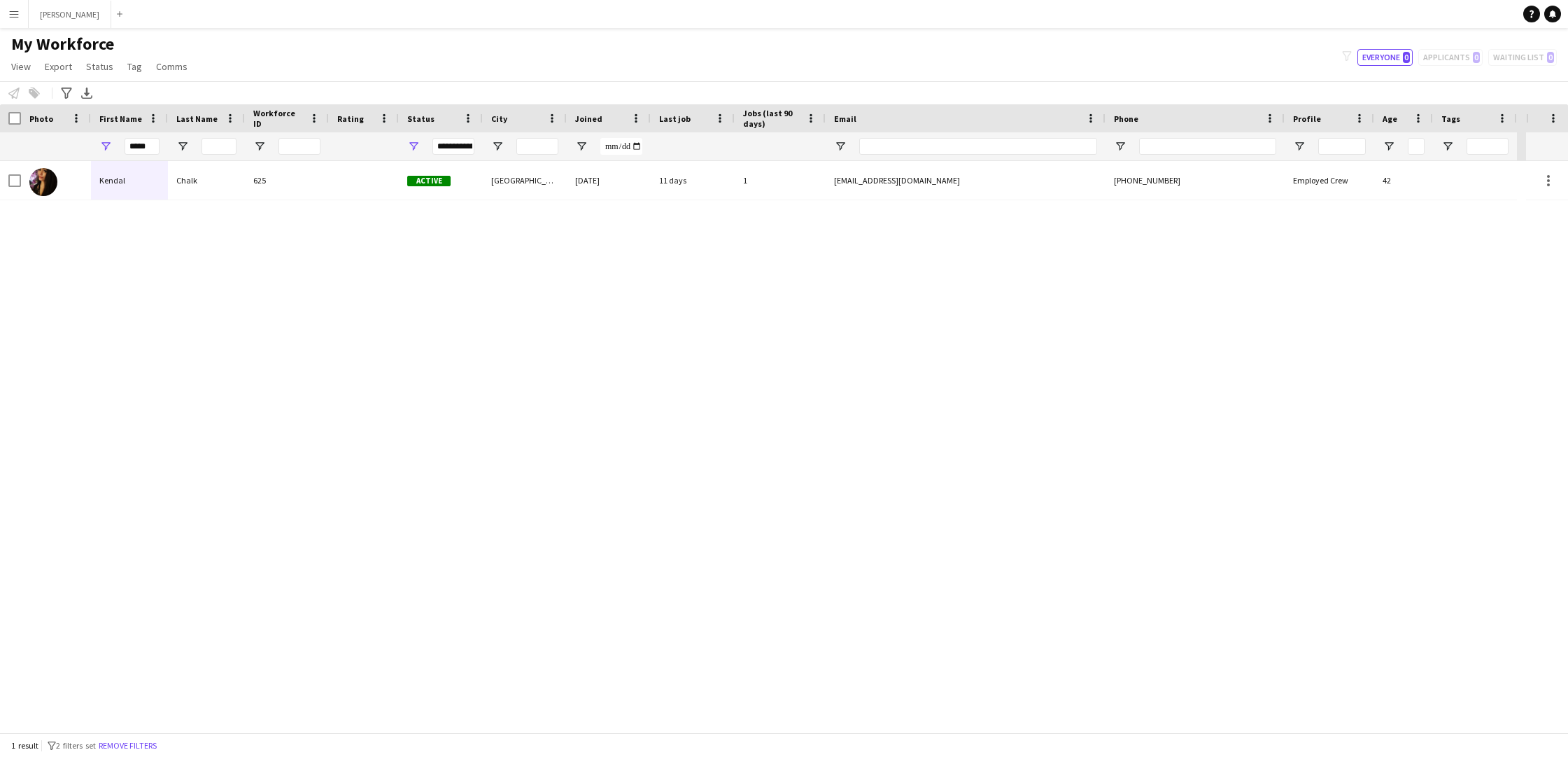
click at [9, 13] on app-icon "Menu" at bounding box center [13, 13] width 12 height 12
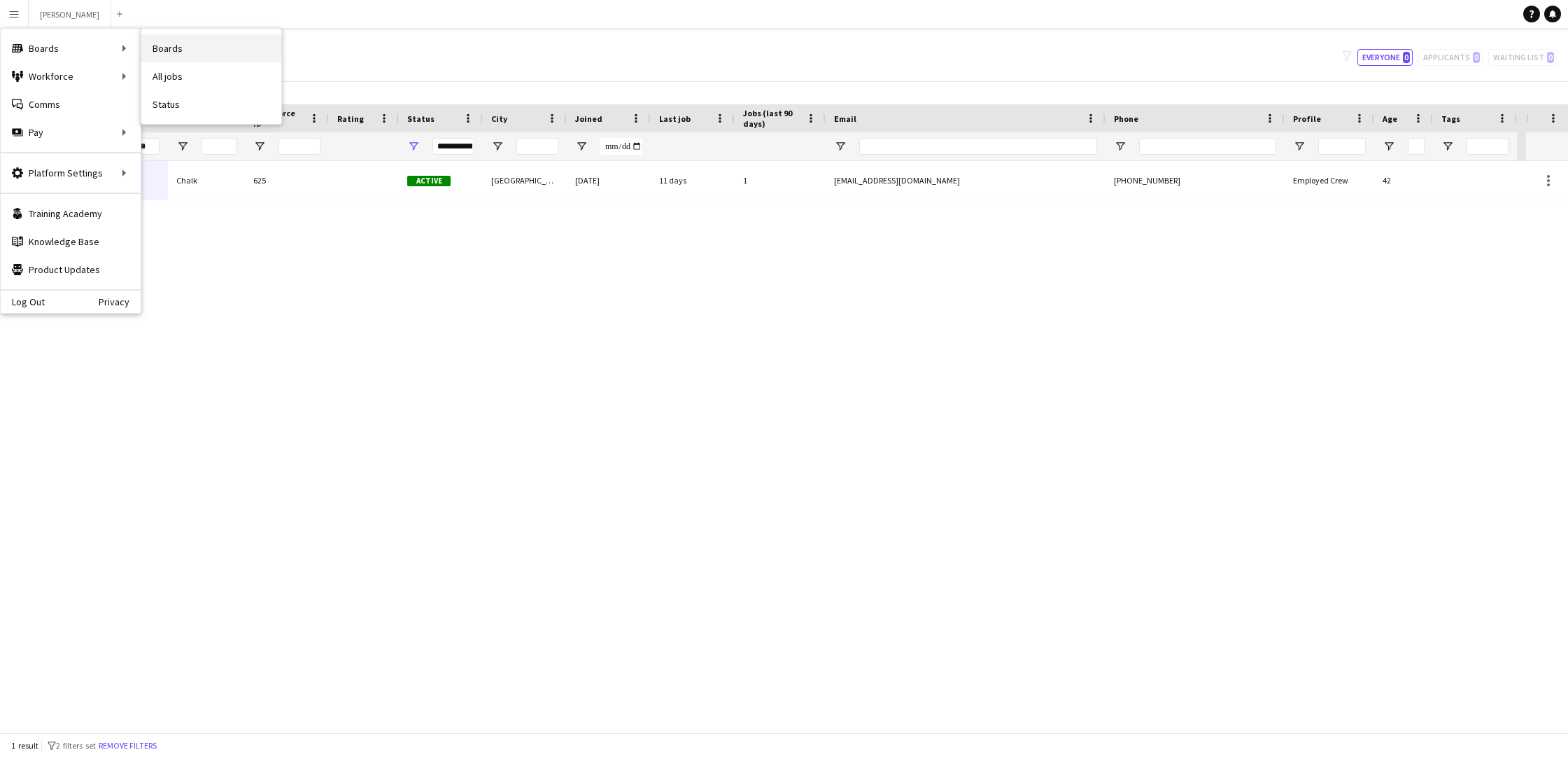
click at [163, 52] on link "Boards" at bounding box center [211, 47] width 140 height 28
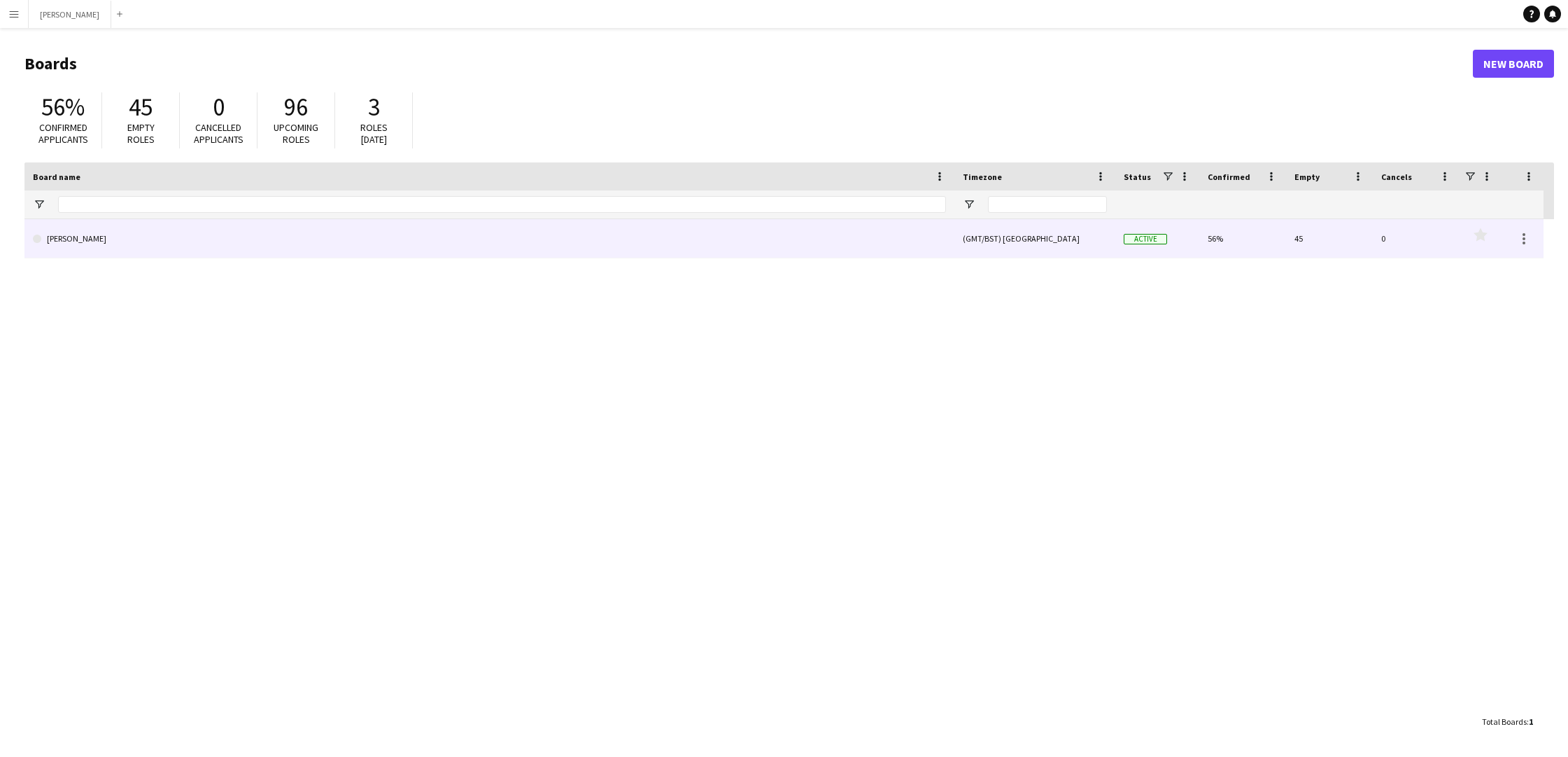
click at [128, 244] on link "[PERSON_NAME]" at bounding box center [490, 239] width 913 height 39
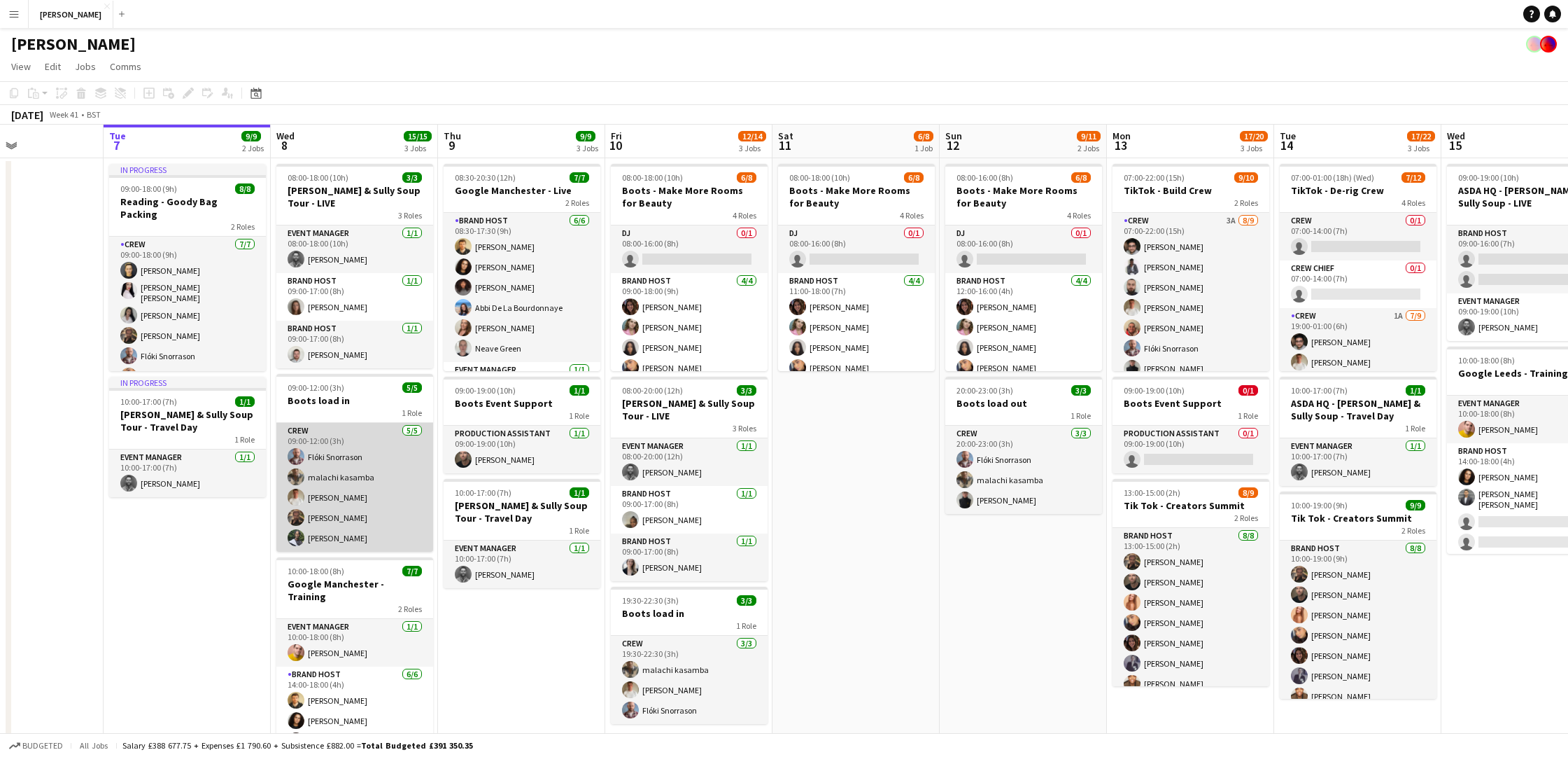
click at [363, 443] on app-card-role "Crew [DATE] 09:00-12:00 (3h) Flóki [PERSON_NAME] kasamba [PERSON_NAME] [PERSON_…" at bounding box center [354, 487] width 156 height 129
